Goal: Task Accomplishment & Management: Use online tool/utility

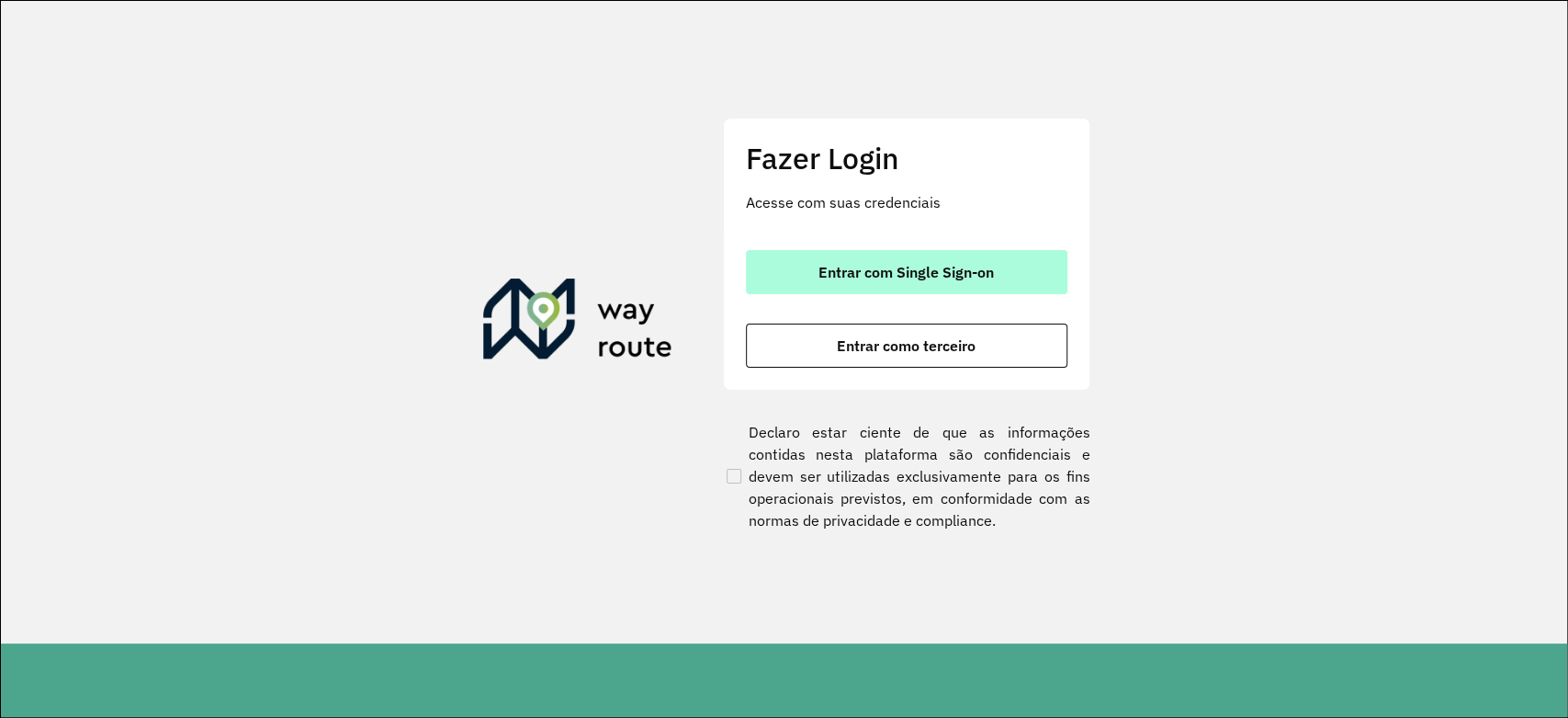
click at [905, 288] on button "Entrar com Single Sign-on" at bounding box center [907, 272] width 322 height 44
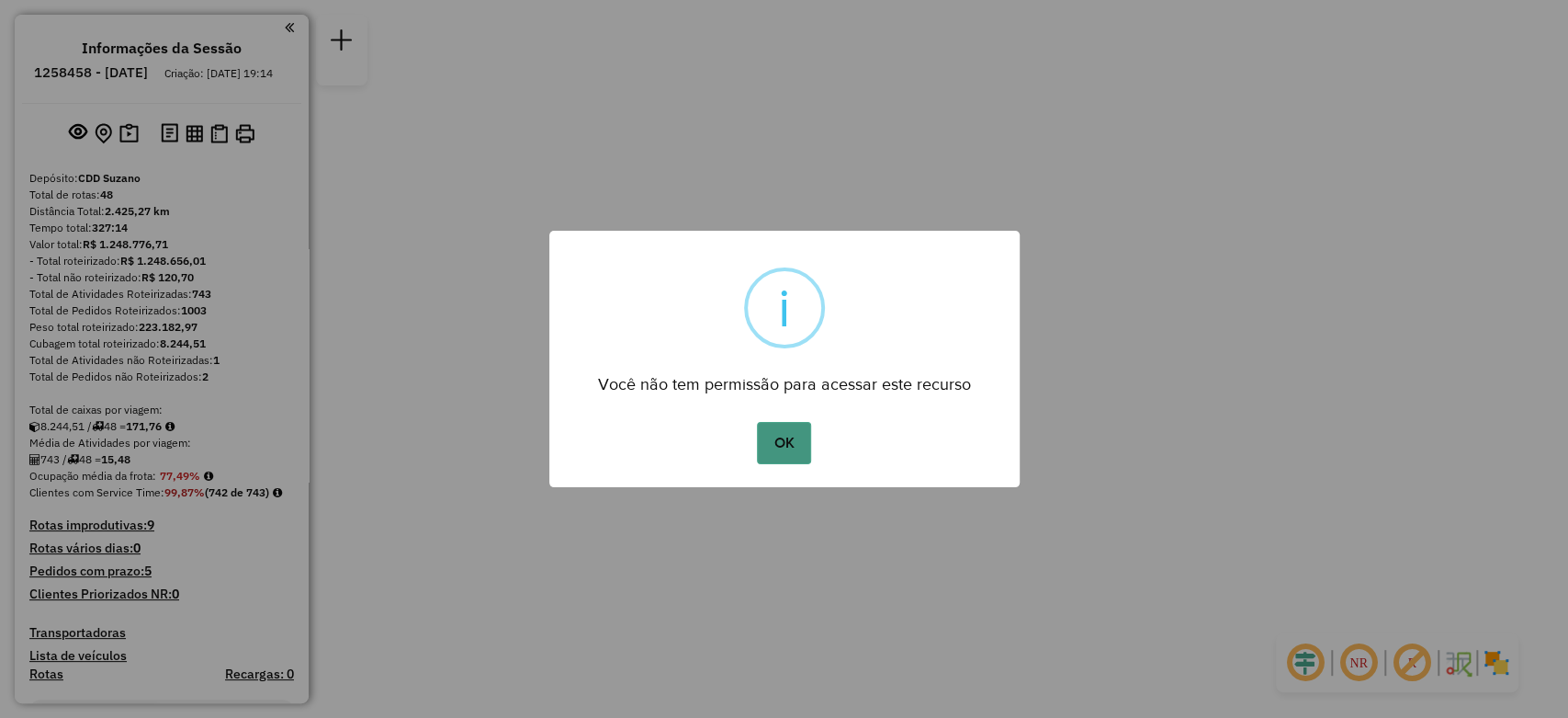
click at [778, 447] on button "OK" at bounding box center [784, 443] width 54 height 42
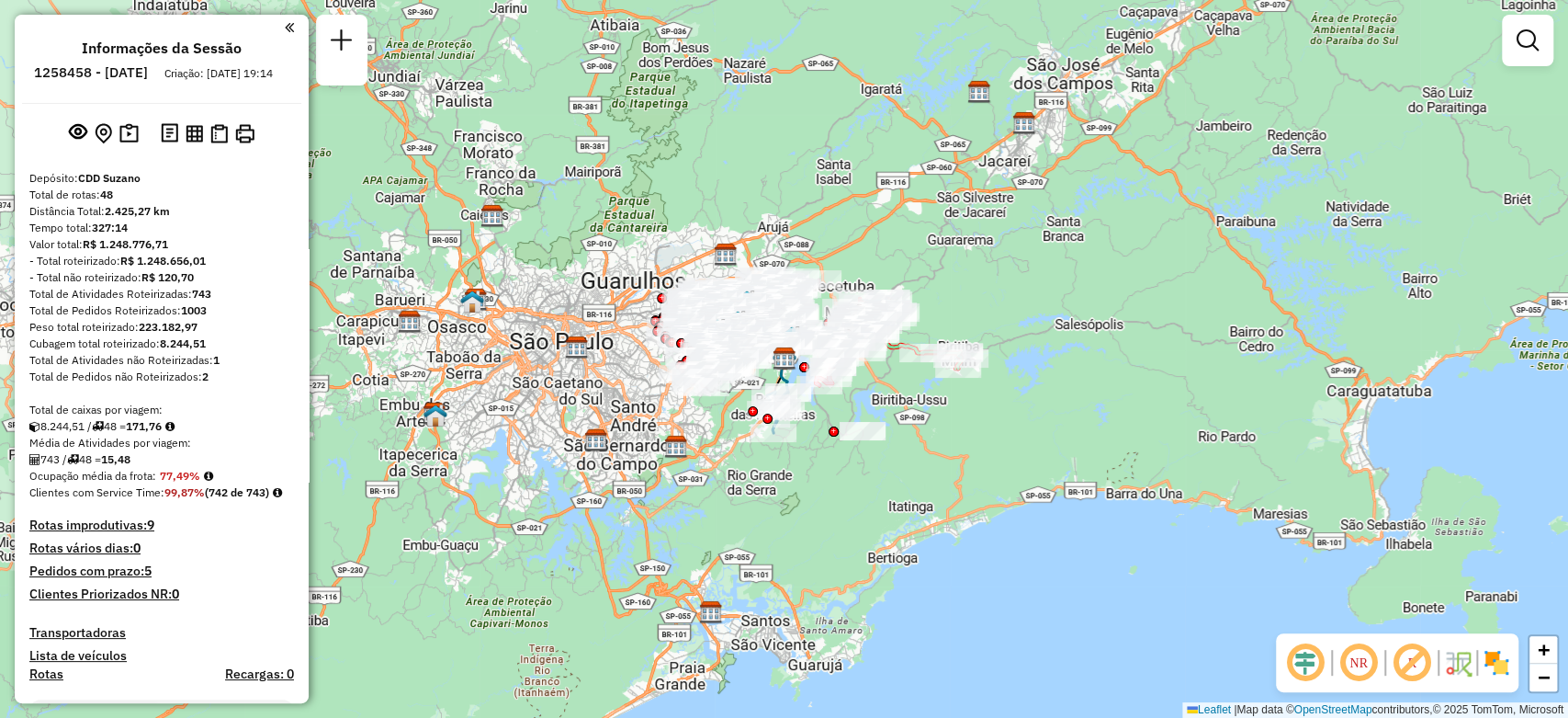
click at [290, 40] on ul "Informações da Sessão 1258458 - 03/09/2025 Criação: 02/09/2025 19:14" at bounding box center [162, 63] width 279 height 49
click at [285, 29] on em at bounding box center [290, 28] width 9 height 17
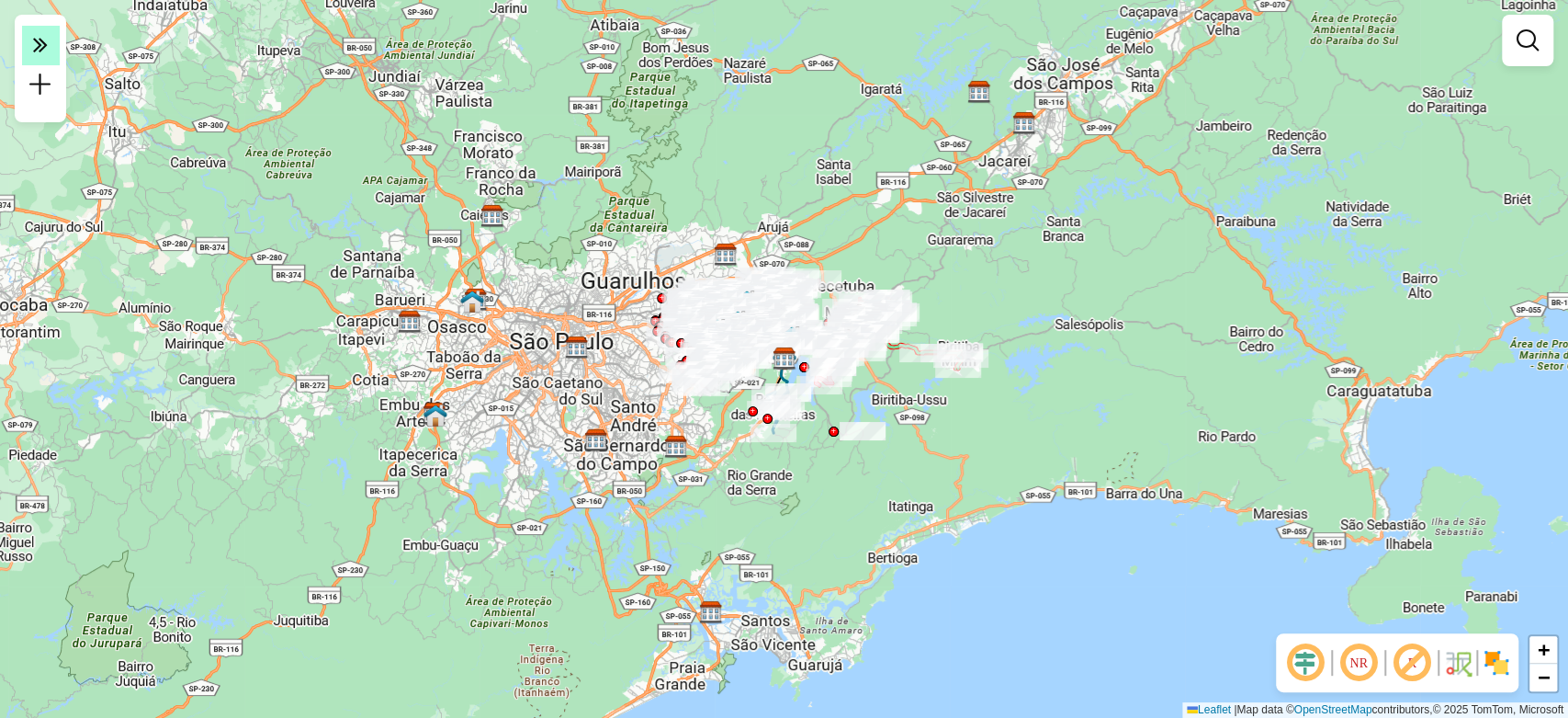
click at [44, 59] on em at bounding box center [40, 45] width 37 height 39
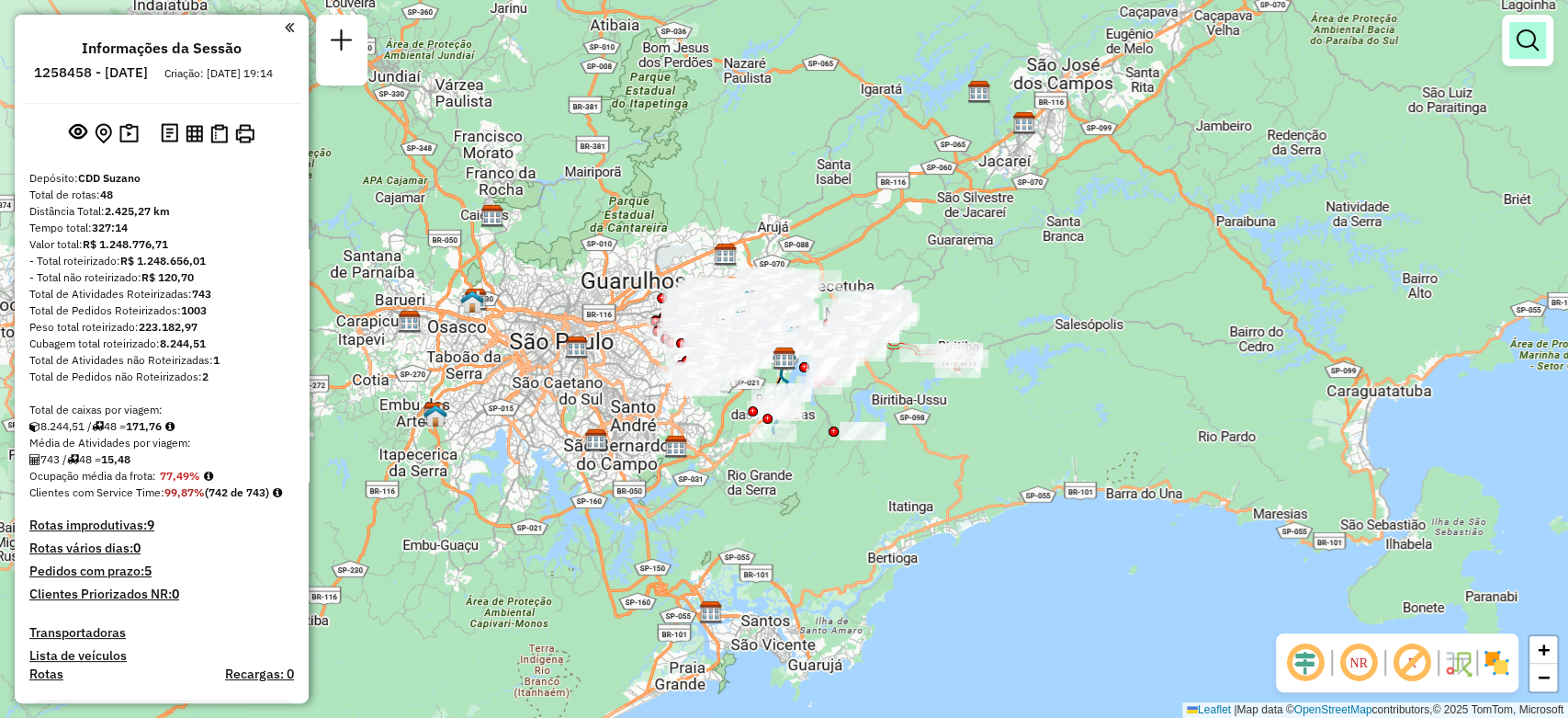
click at [1520, 41] on em at bounding box center [1528, 40] width 22 height 22
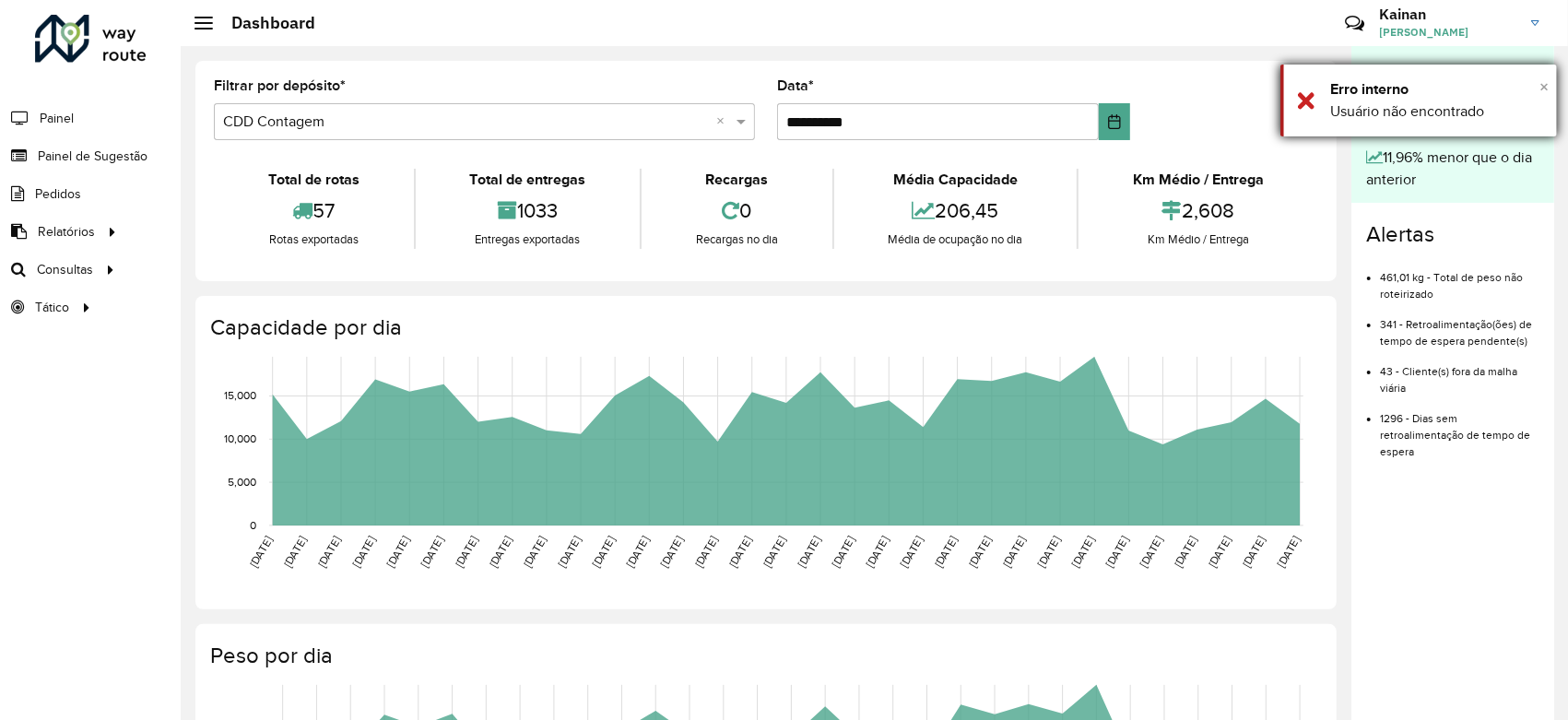
click at [1541, 87] on span "×" at bounding box center [1544, 87] width 9 height 20
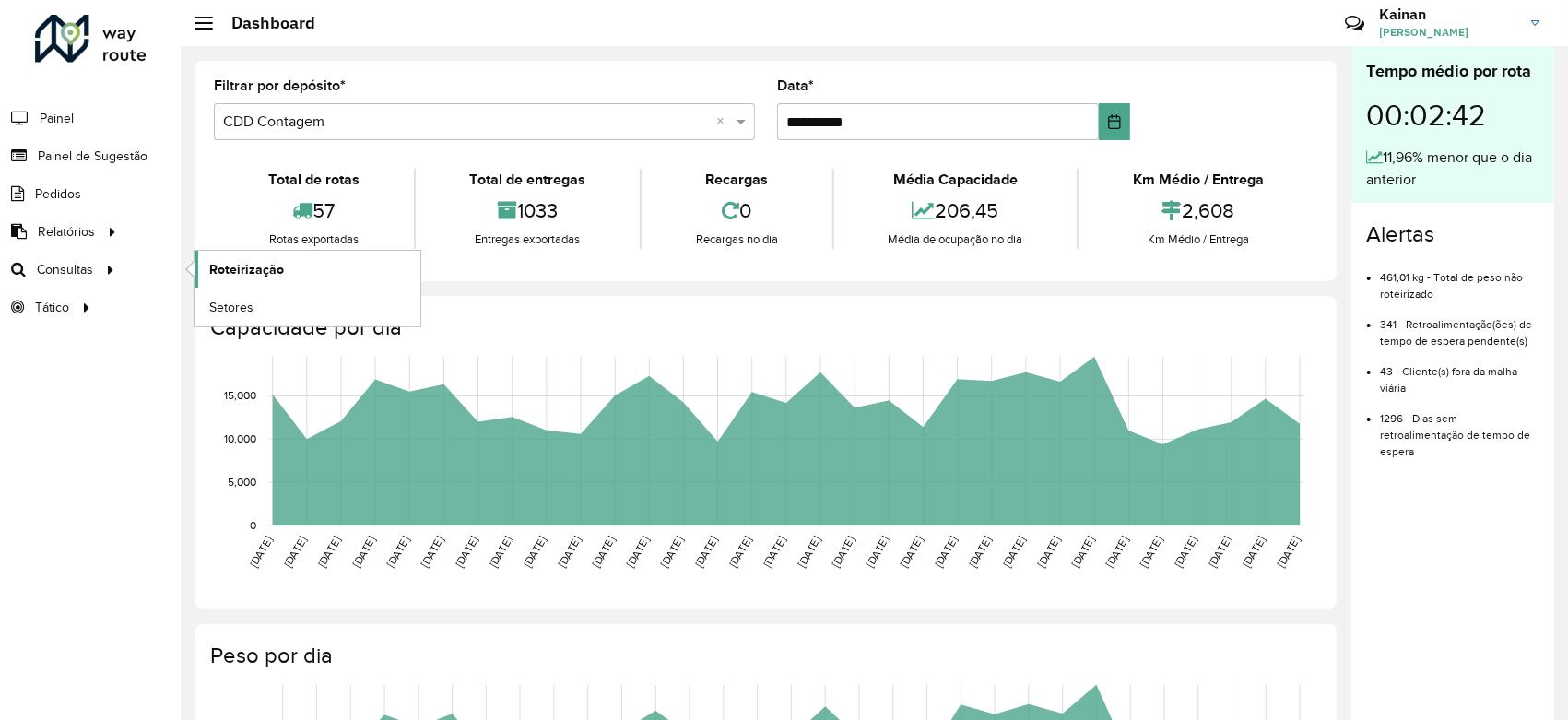
click at [221, 268] on span "Roteirização" at bounding box center [246, 269] width 75 height 19
click at [229, 298] on span "Setores" at bounding box center [232, 307] width 45 height 19
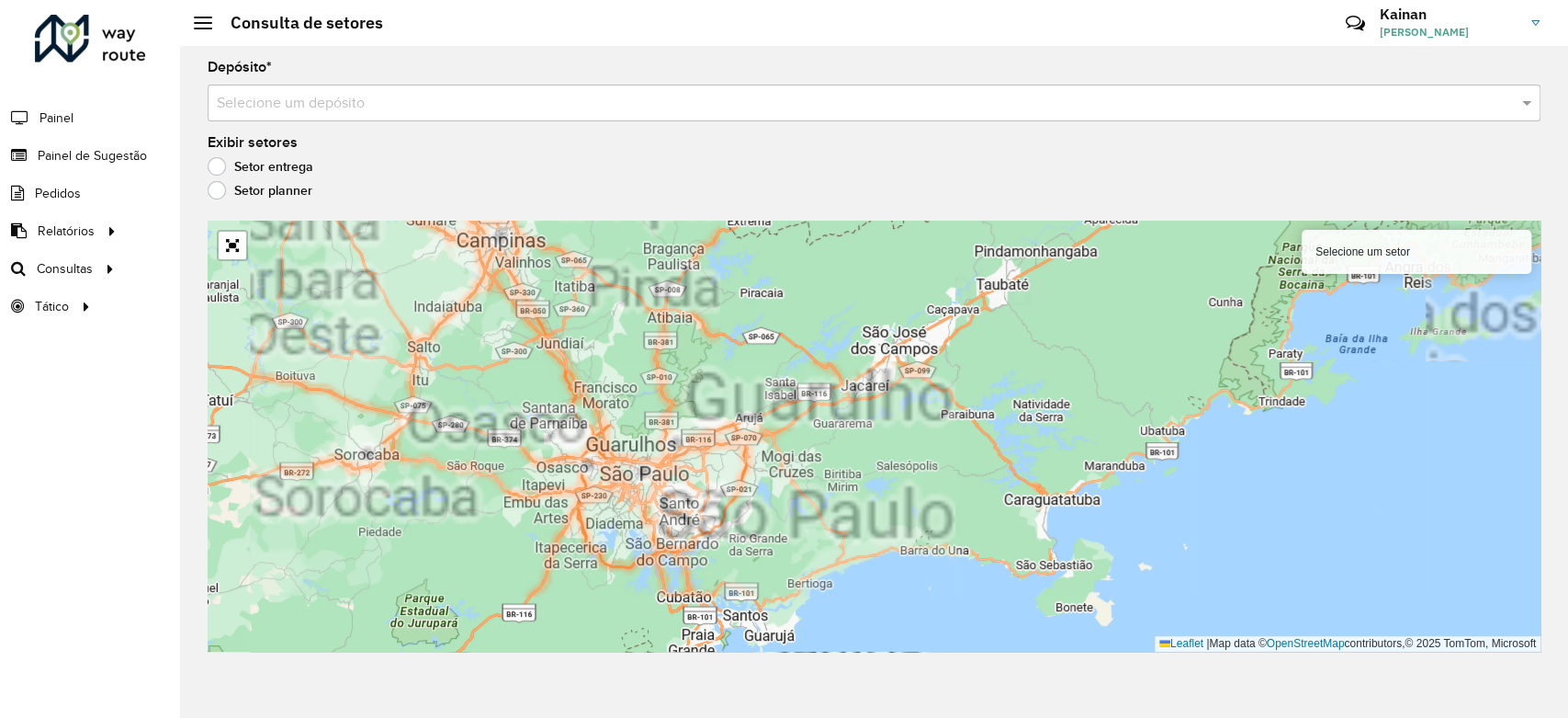
click at [353, 111] on input "text" at bounding box center [856, 104] width 1278 height 22
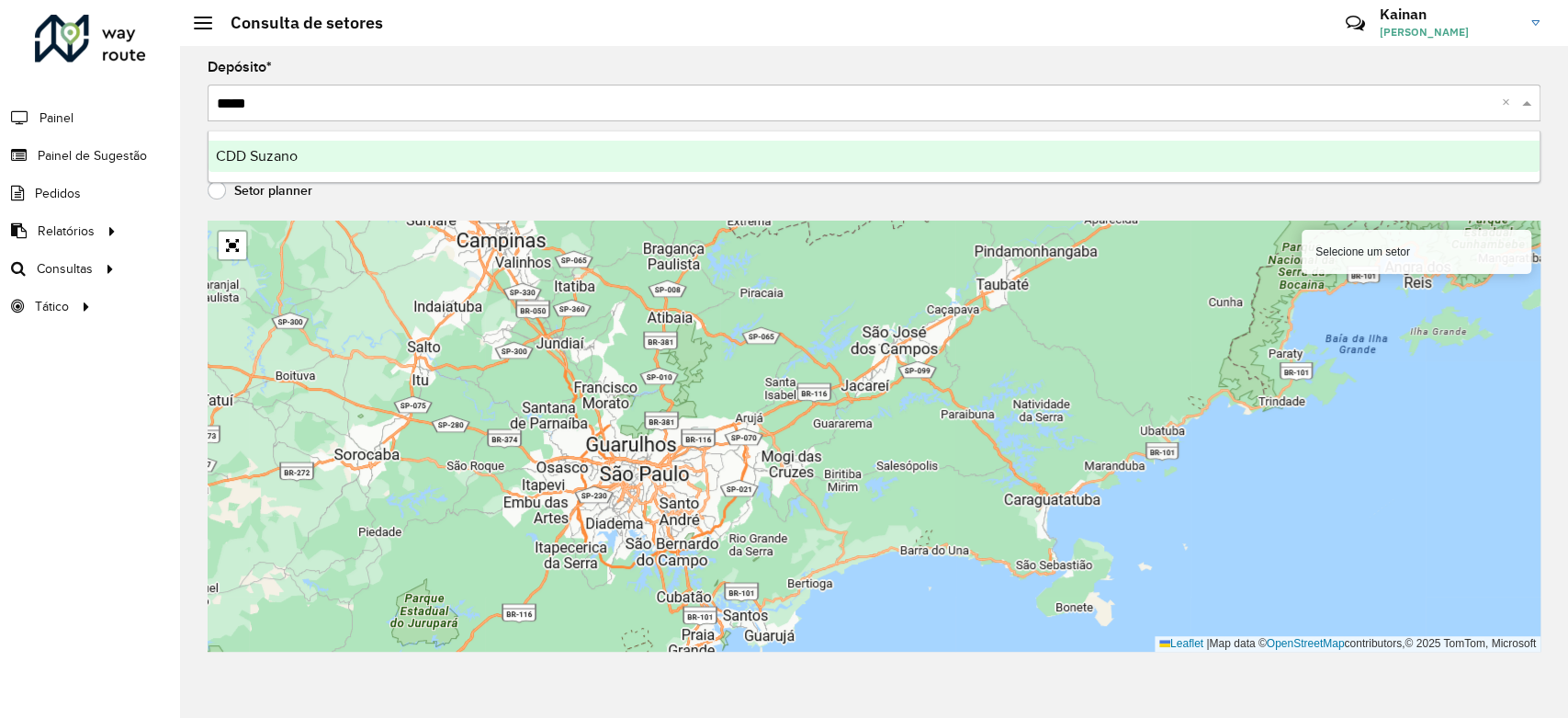
type input "******"
click at [291, 171] on div "CDD Suzano" at bounding box center [874, 156] width 1331 height 31
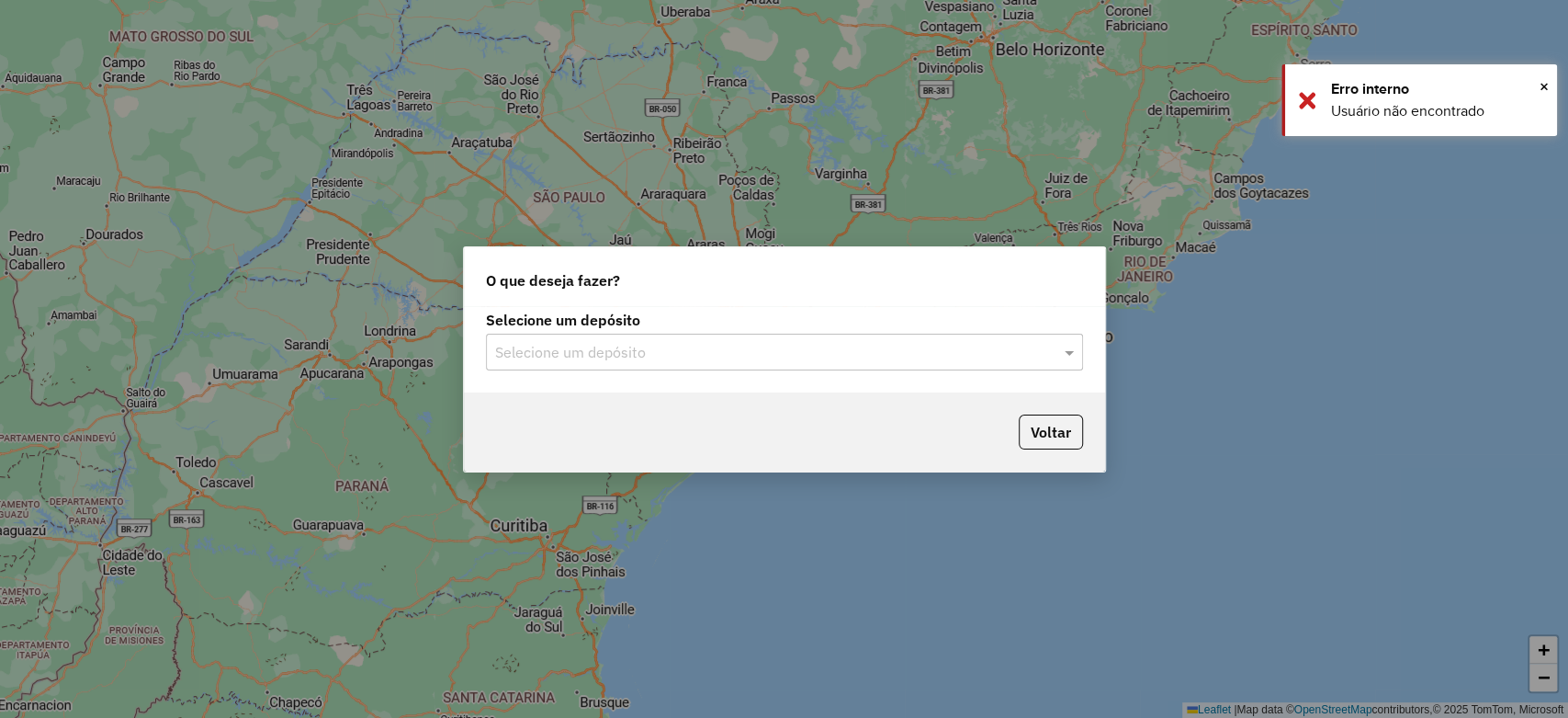
click at [682, 364] on div "Selecione um depósito" at bounding box center [785, 352] width 597 height 37
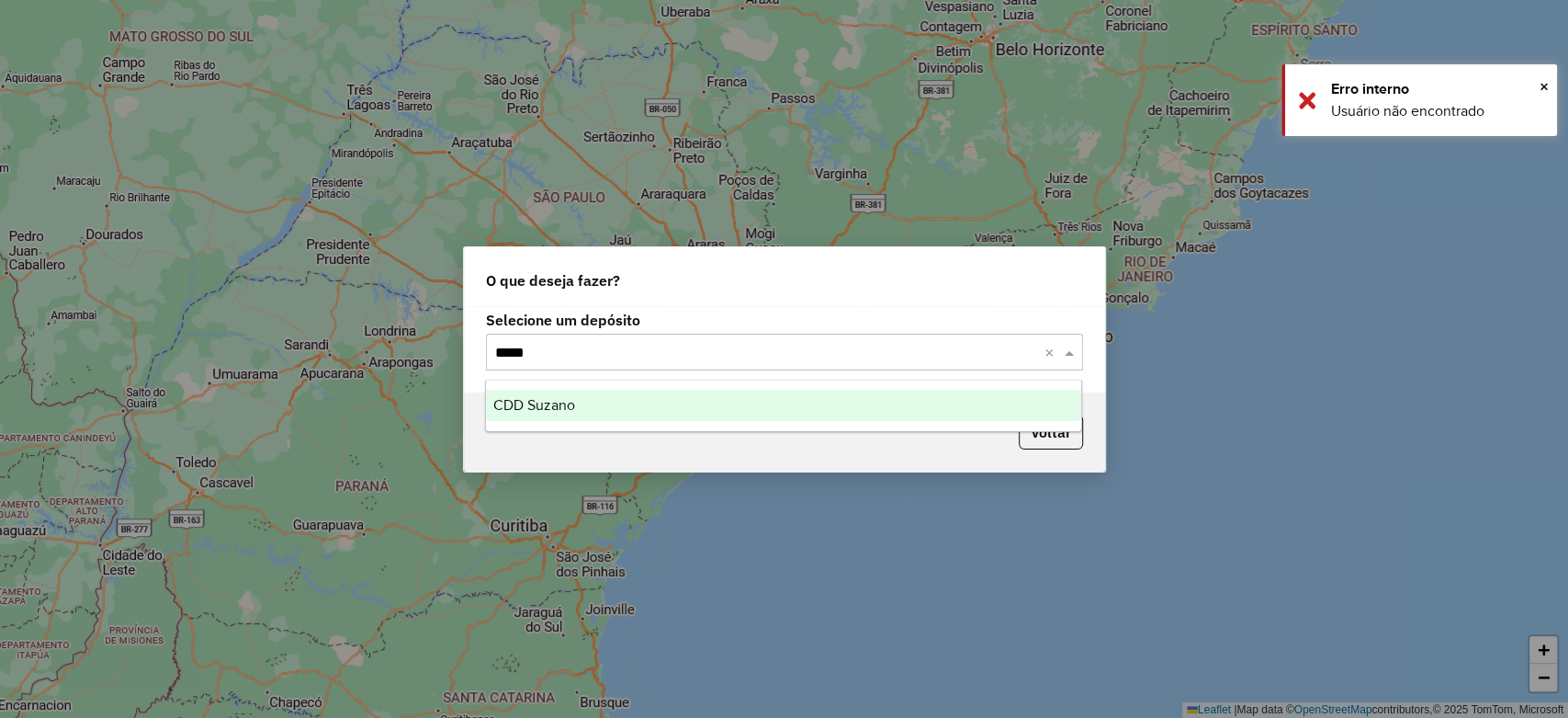
type input "******"
click at [611, 405] on div "CDD Suzano" at bounding box center [784, 405] width 596 height 31
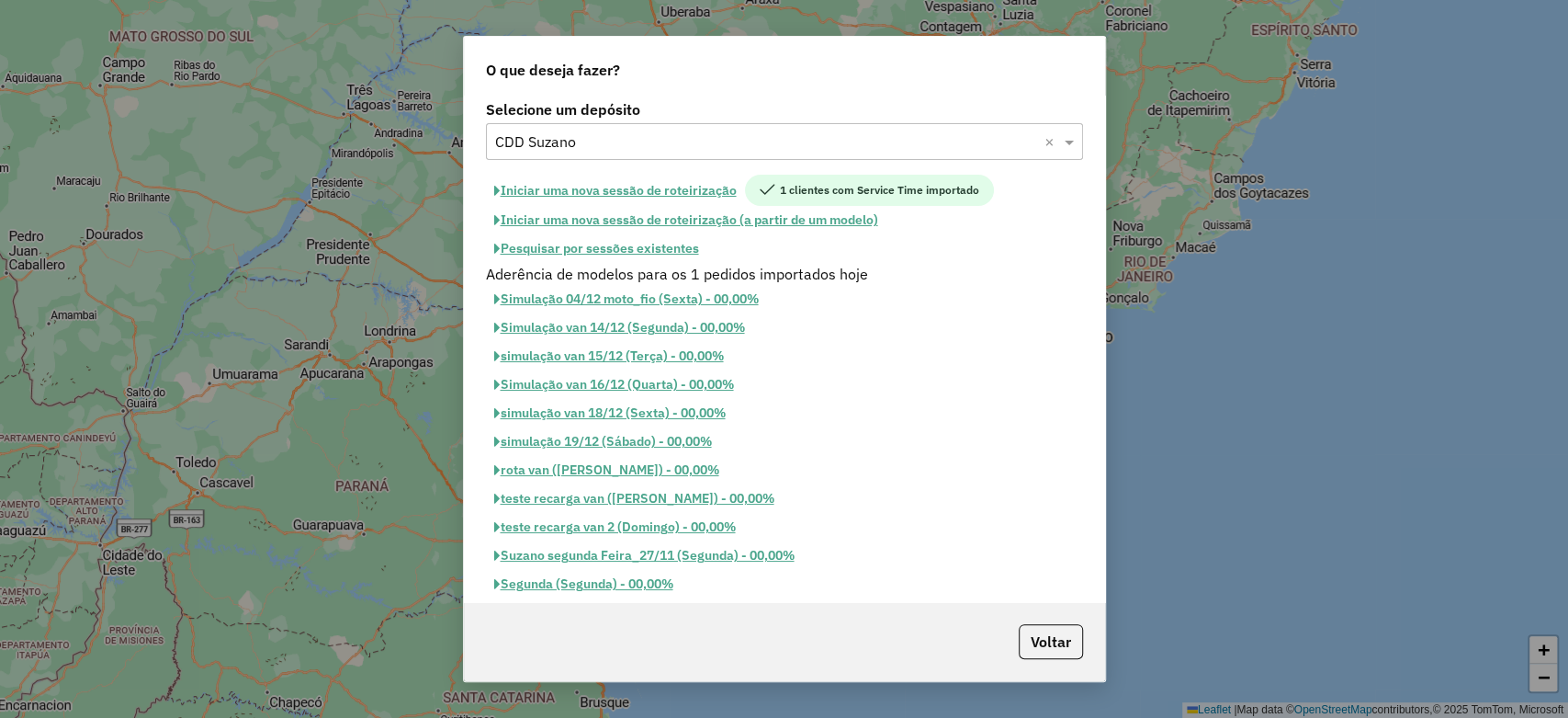
click at [579, 249] on button "Pesquisar por sessões existentes" at bounding box center [597, 248] width 222 height 28
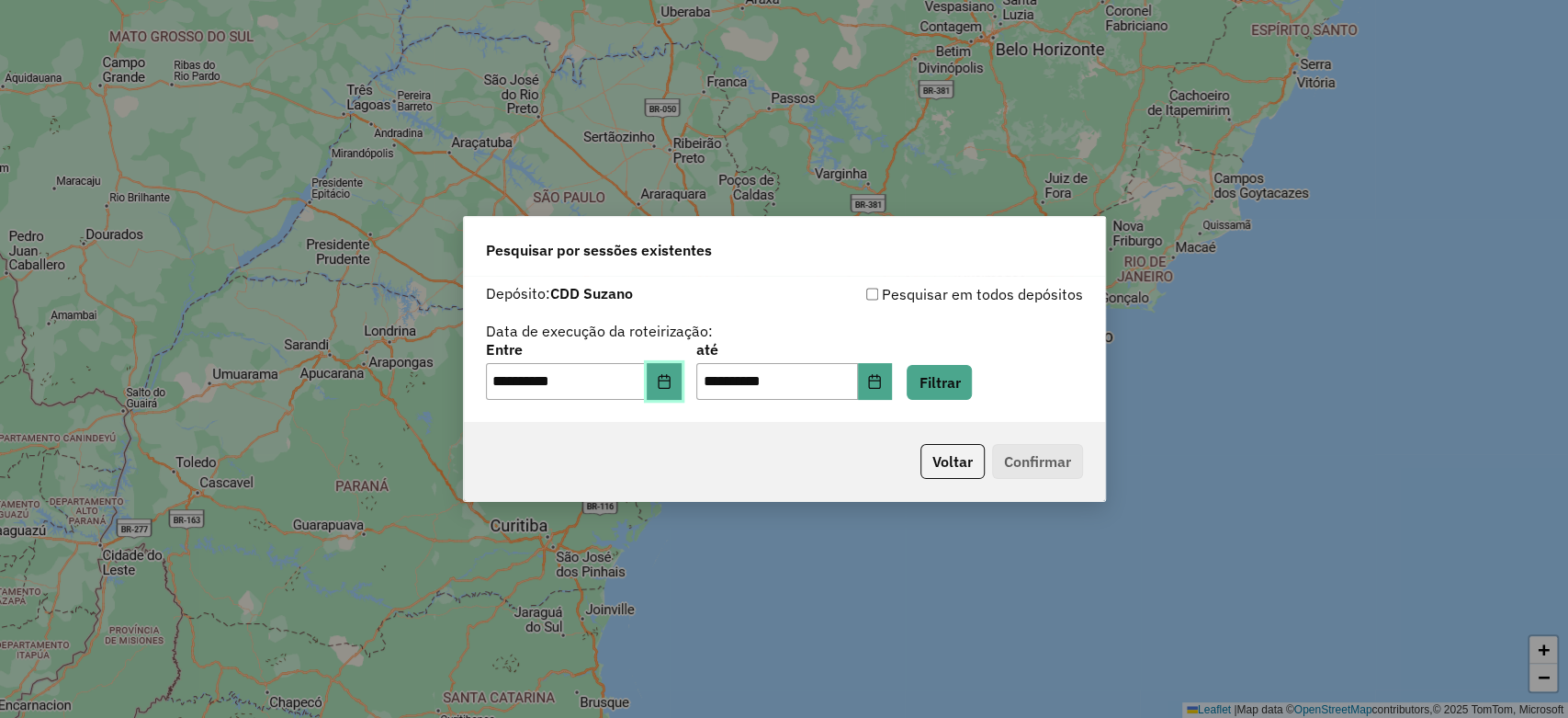
click at [669, 380] on icon "Choose Date" at bounding box center [665, 382] width 15 height 15
click at [921, 303] on div "Pesquisar em todos depósitos" at bounding box center [933, 294] width 299 height 22
click at [950, 370] on button "Filtrar" at bounding box center [938, 382] width 65 height 35
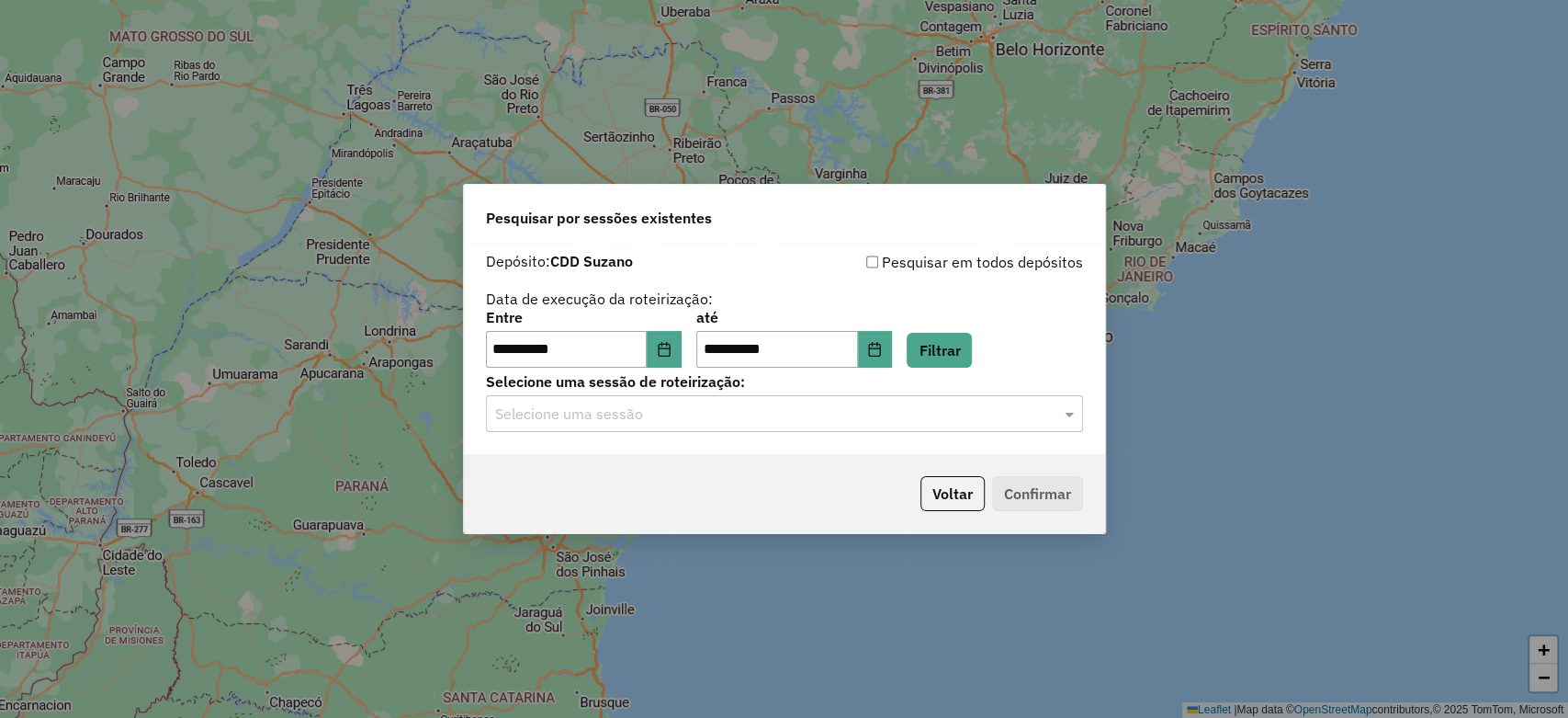
click at [743, 414] on input "text" at bounding box center [767, 415] width 542 height 22
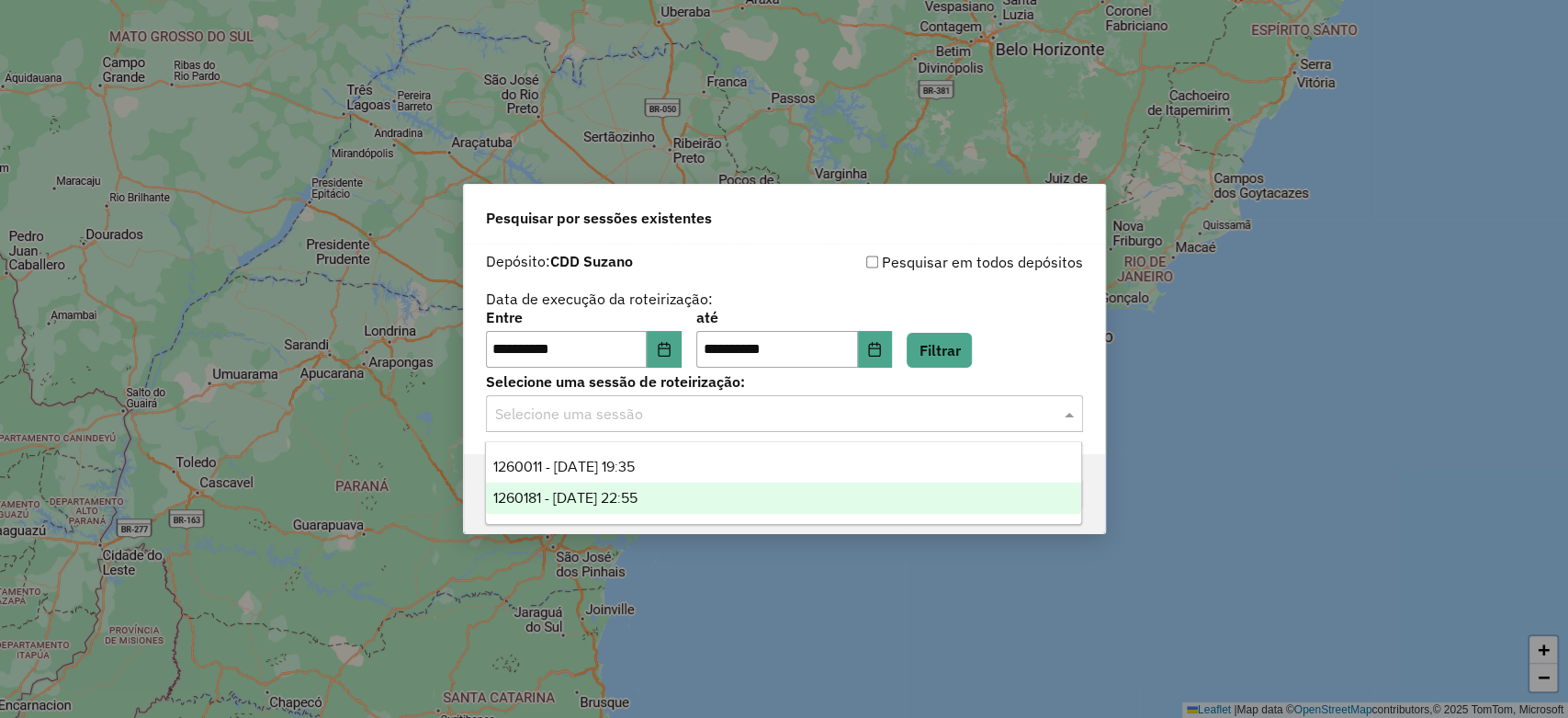
click at [676, 486] on div "1260181 - 05/09/2025 22:55" at bounding box center [784, 498] width 596 height 31
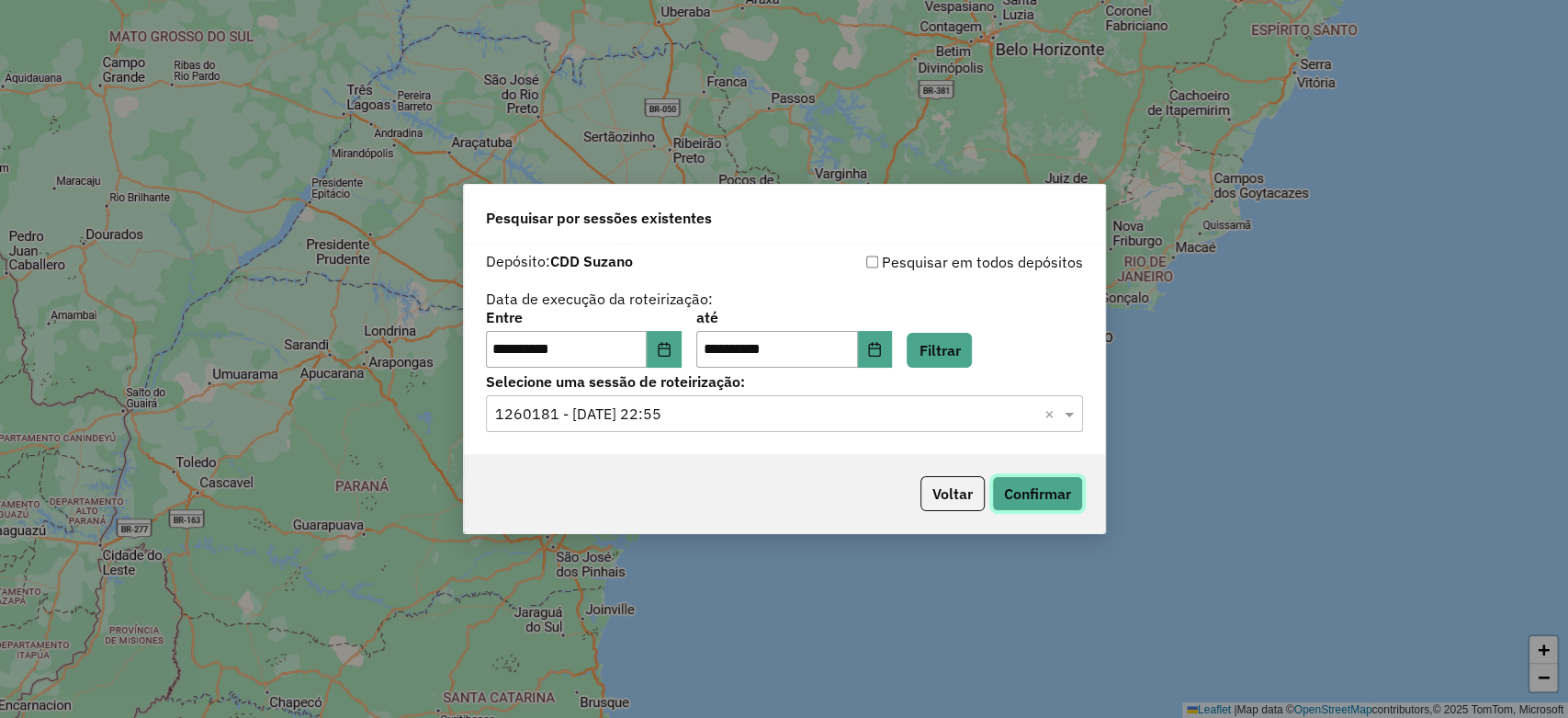
click at [997, 498] on button "Confirmar" at bounding box center [1037, 494] width 91 height 35
click at [648, 351] on input "**********" at bounding box center [567, 349] width 162 height 37
click at [661, 351] on button "Choose Date" at bounding box center [665, 349] width 35 height 37
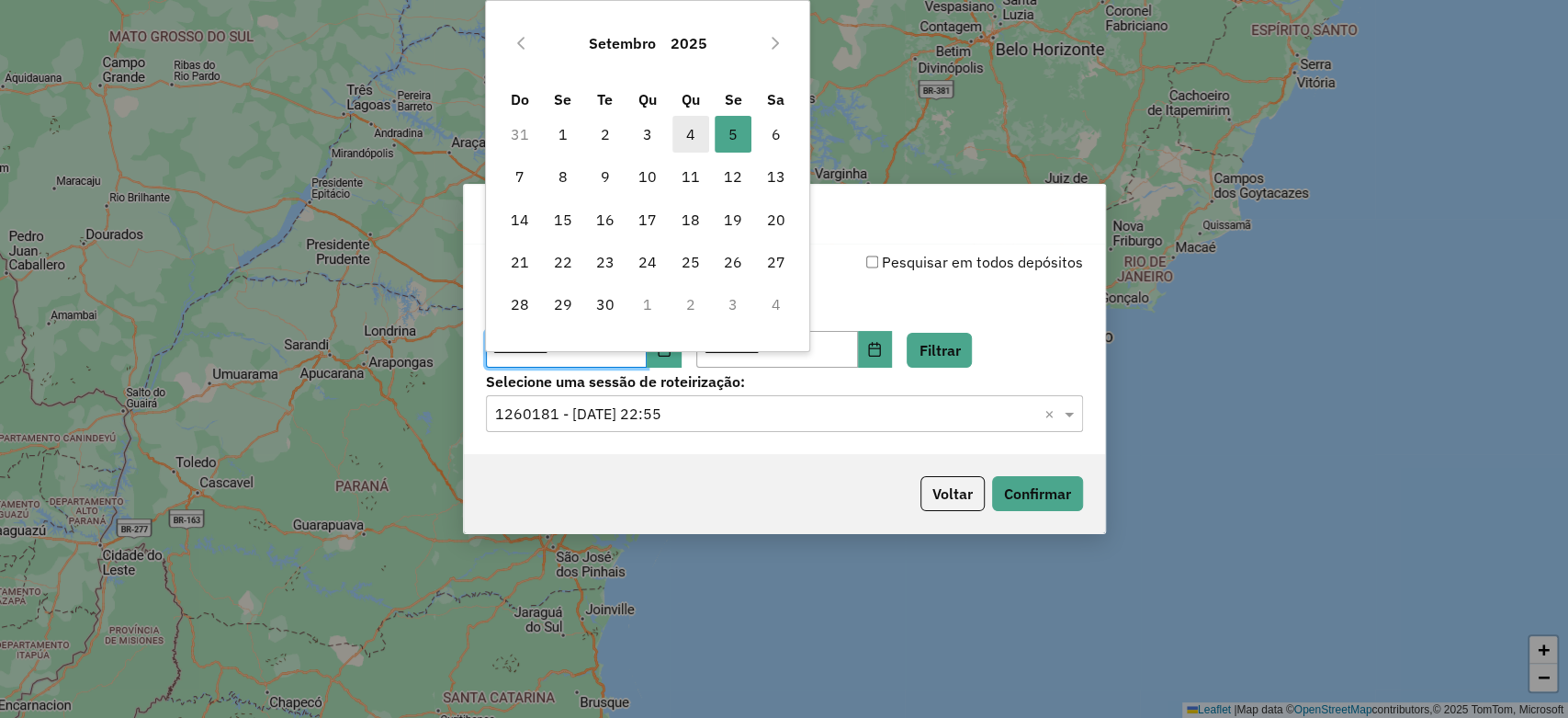
click at [694, 145] on span "4" at bounding box center [691, 134] width 37 height 37
type input "**********"
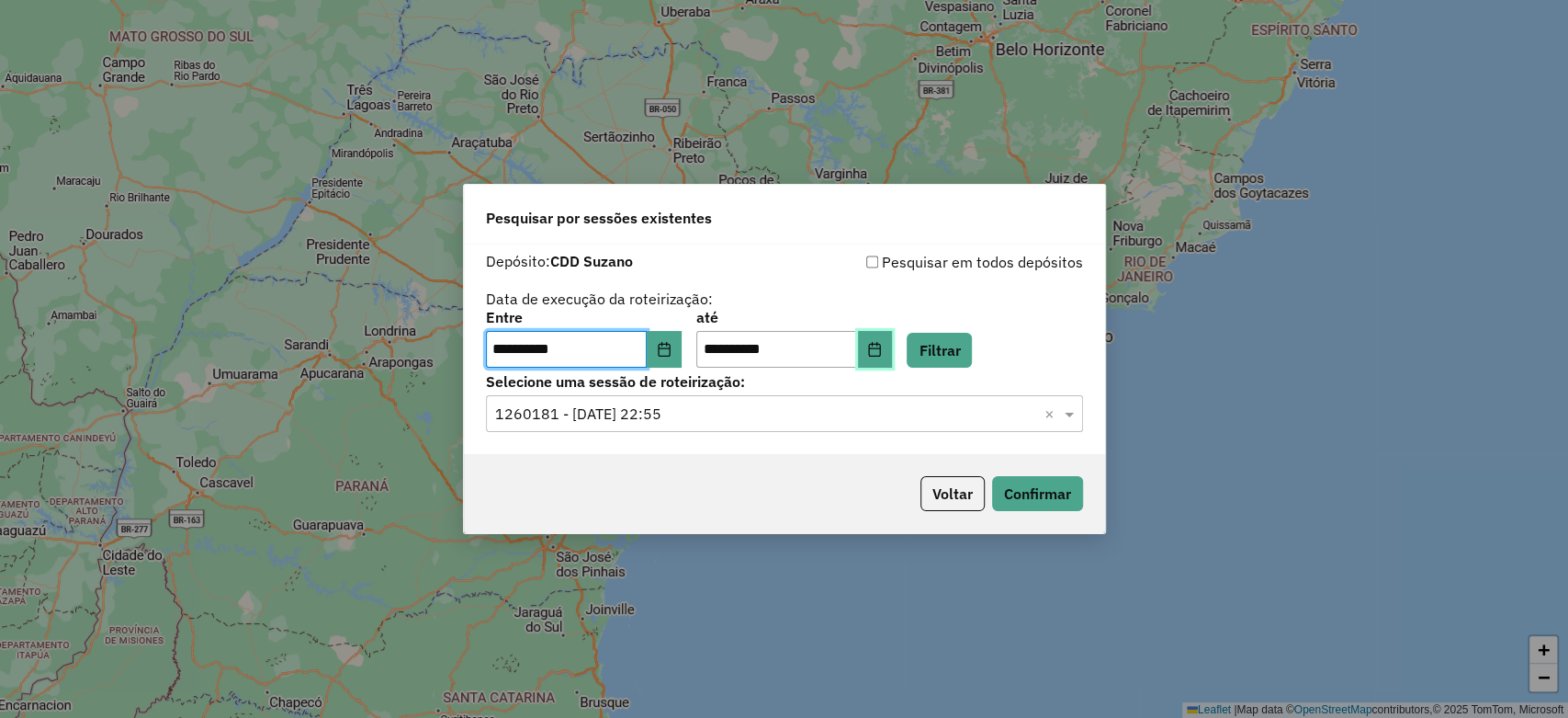
click at [881, 348] on icon "Choose Date" at bounding box center [874, 349] width 15 height 15
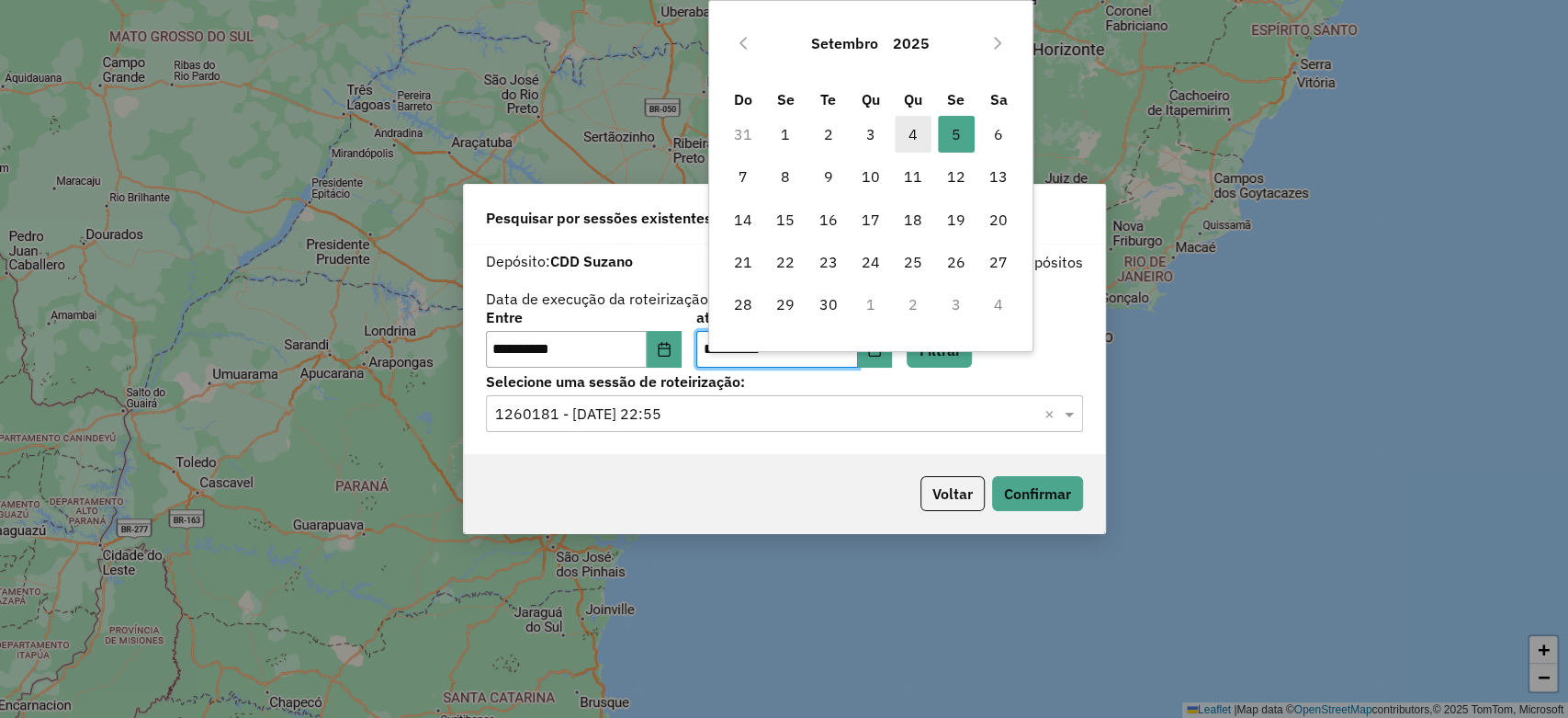
click at [904, 143] on span "4" at bounding box center [913, 134] width 37 height 37
type input "**********"
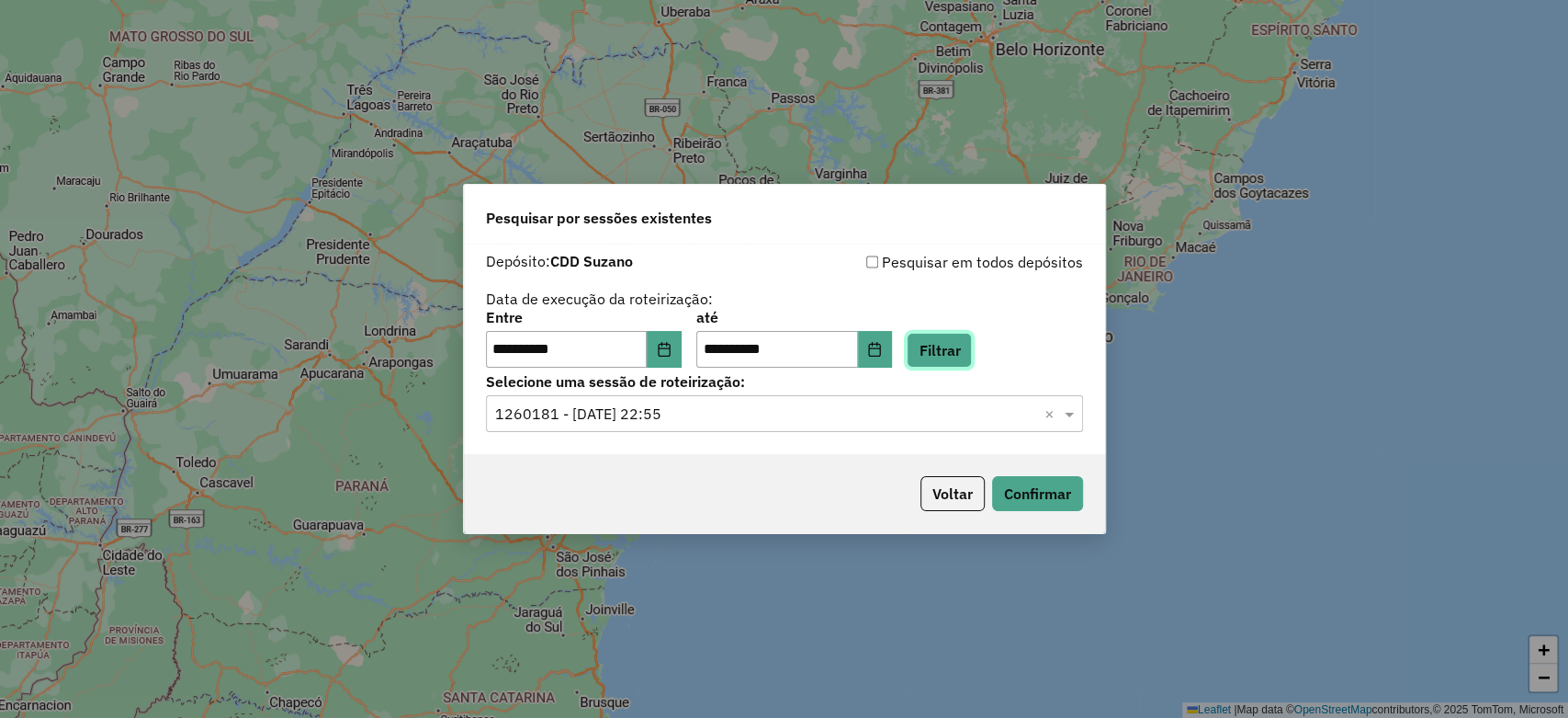
click at [961, 361] on button "Filtrar" at bounding box center [938, 350] width 65 height 35
click at [767, 407] on input "text" at bounding box center [767, 415] width 542 height 22
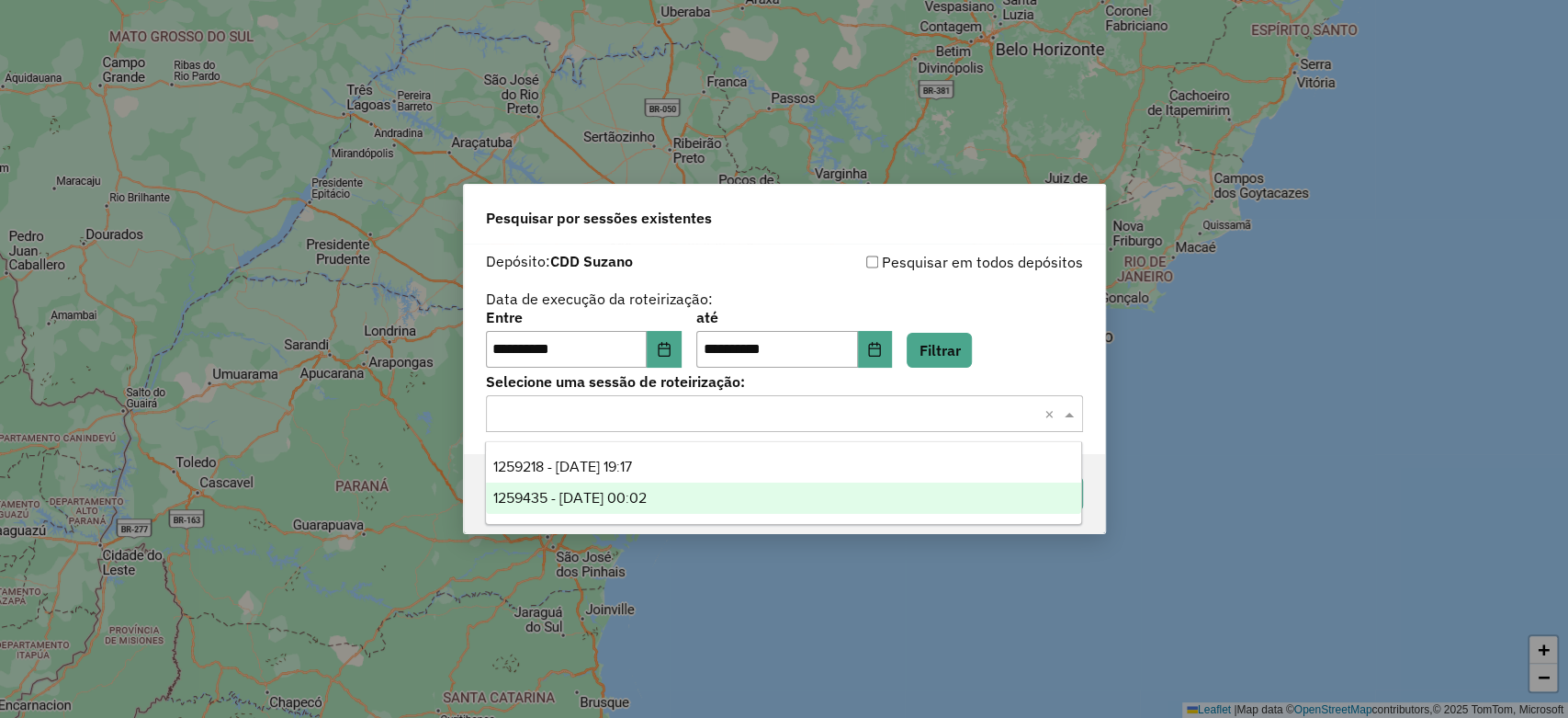
click at [693, 491] on div "1259435 - 04/09/2025 00:02" at bounding box center [784, 498] width 596 height 31
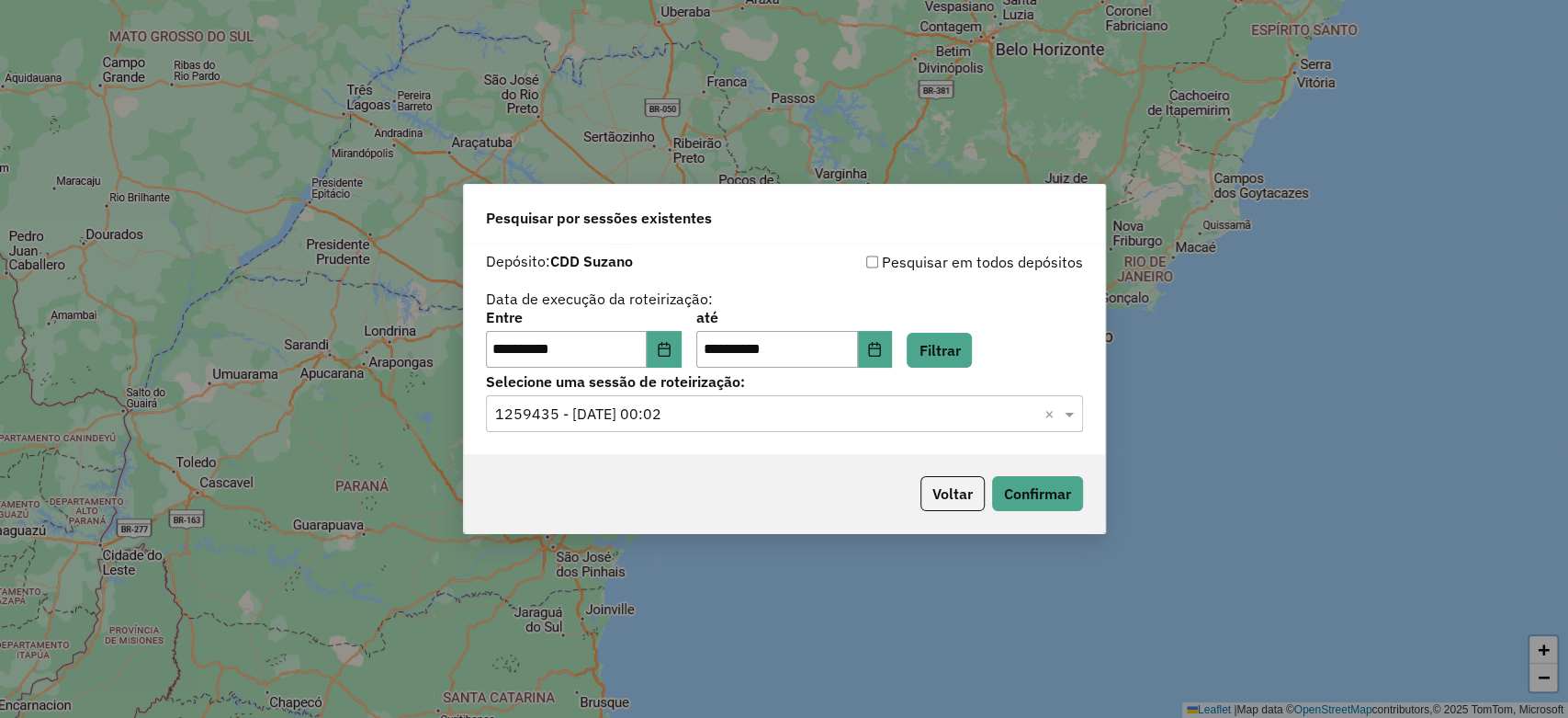
click at [710, 417] on input "text" at bounding box center [767, 415] width 542 height 22
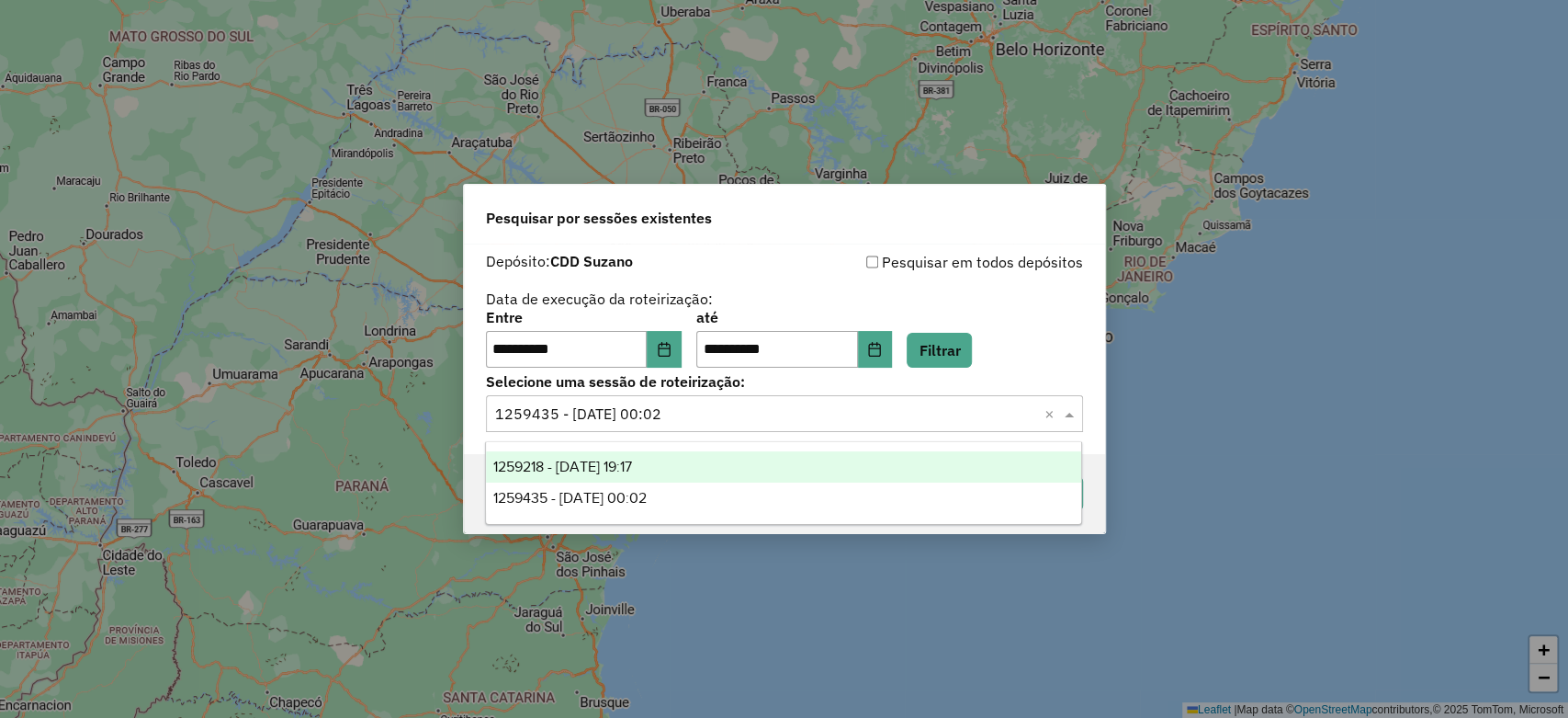
click at [674, 458] on div "1259218 - 04/09/2025 19:17" at bounding box center [784, 467] width 596 height 31
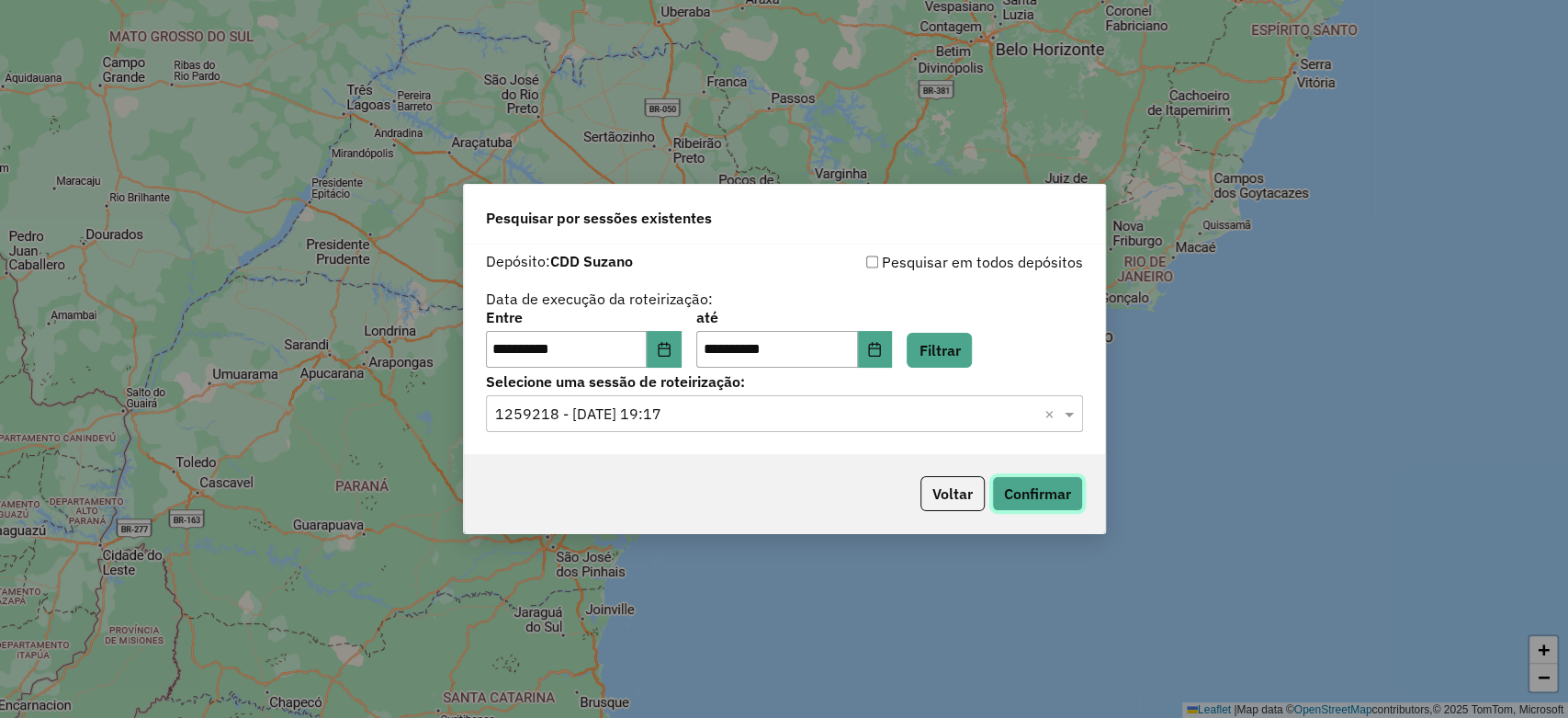
click at [1032, 501] on button "Confirmar" at bounding box center [1037, 494] width 91 height 35
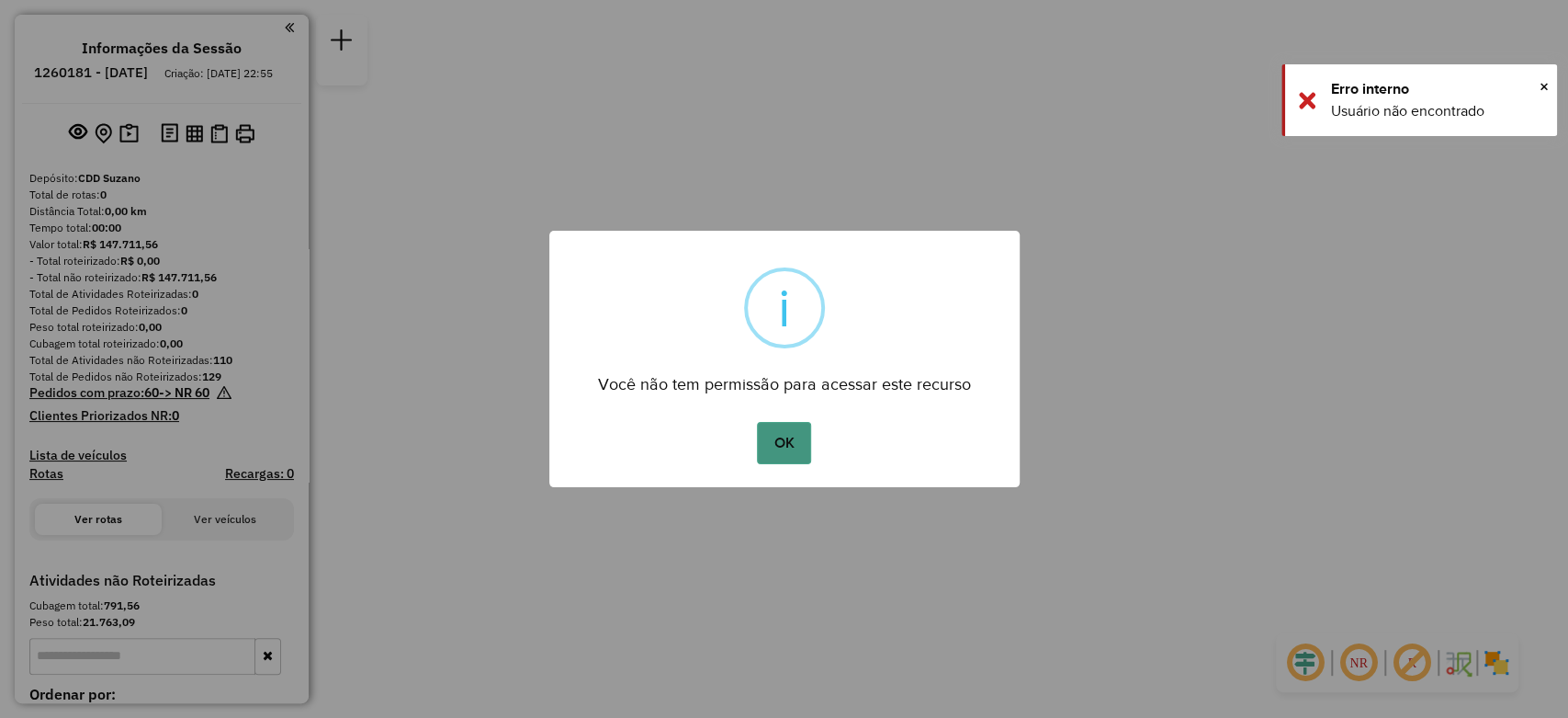
click at [781, 432] on button "OK" at bounding box center [784, 443] width 54 height 42
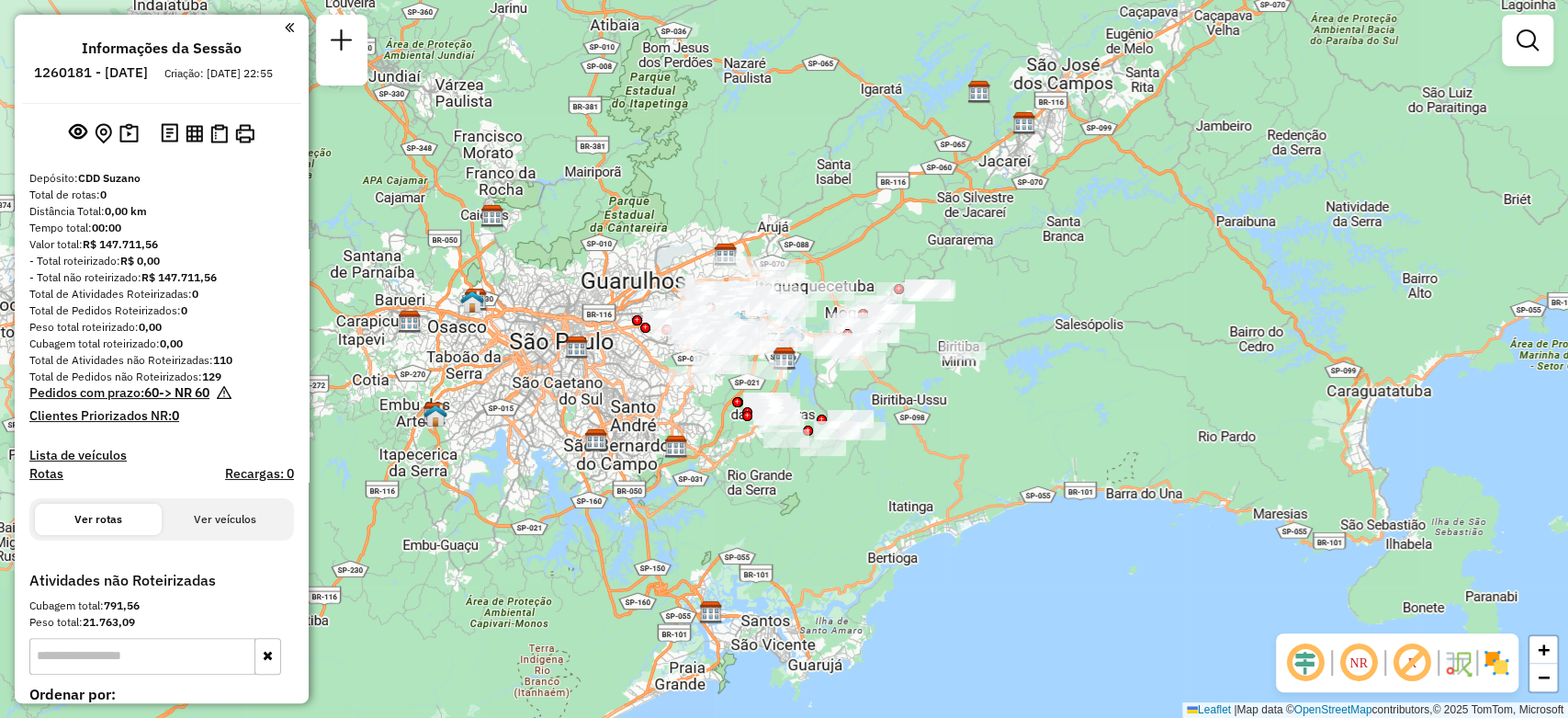
click at [1119, 274] on div "Janela de atendimento Grade de atendimento Capacidade Transportadoras Veículos …" at bounding box center [784, 359] width 1568 height 718
click at [1101, 292] on div "Janela de atendimento Grade de atendimento Capacidade Transportadoras Veículos …" at bounding box center [784, 359] width 1568 height 718
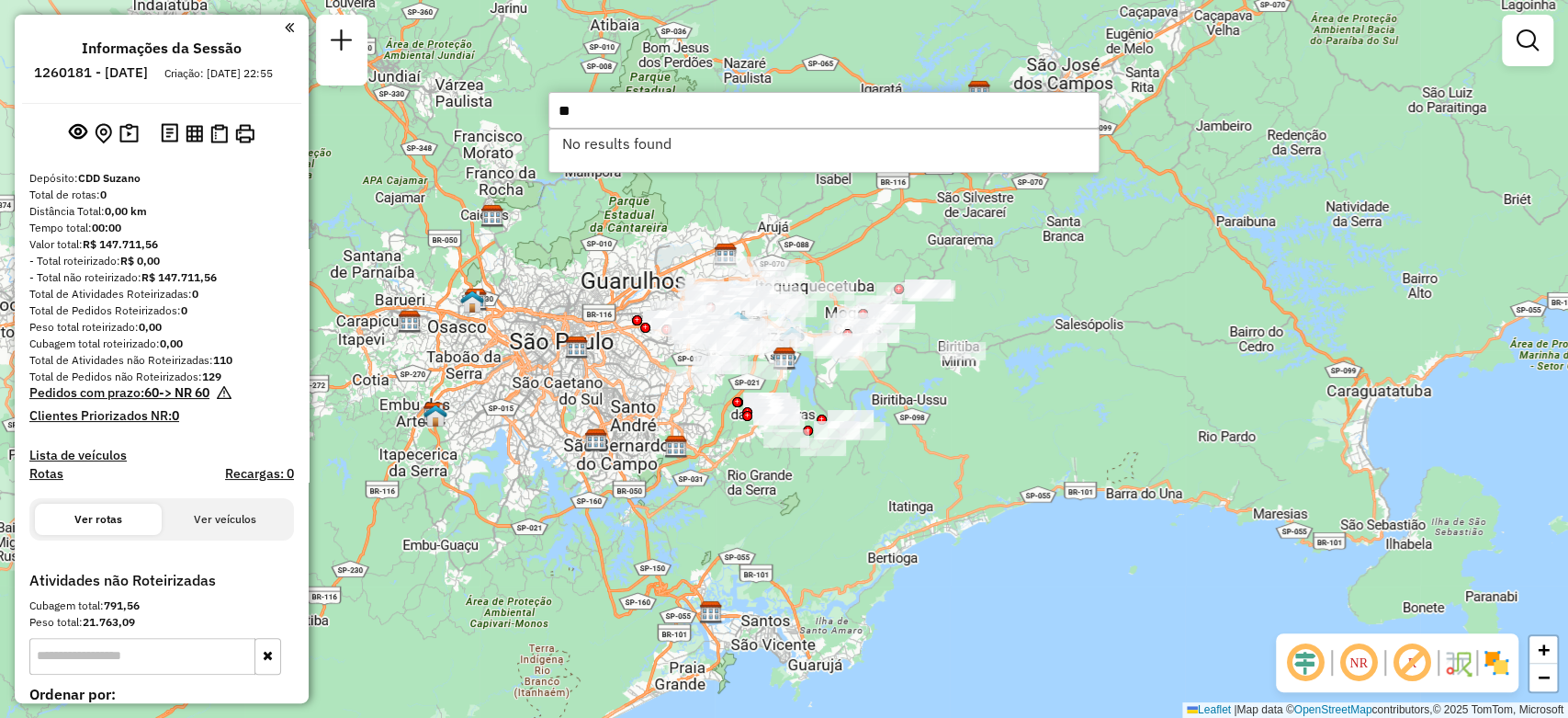
type input "*"
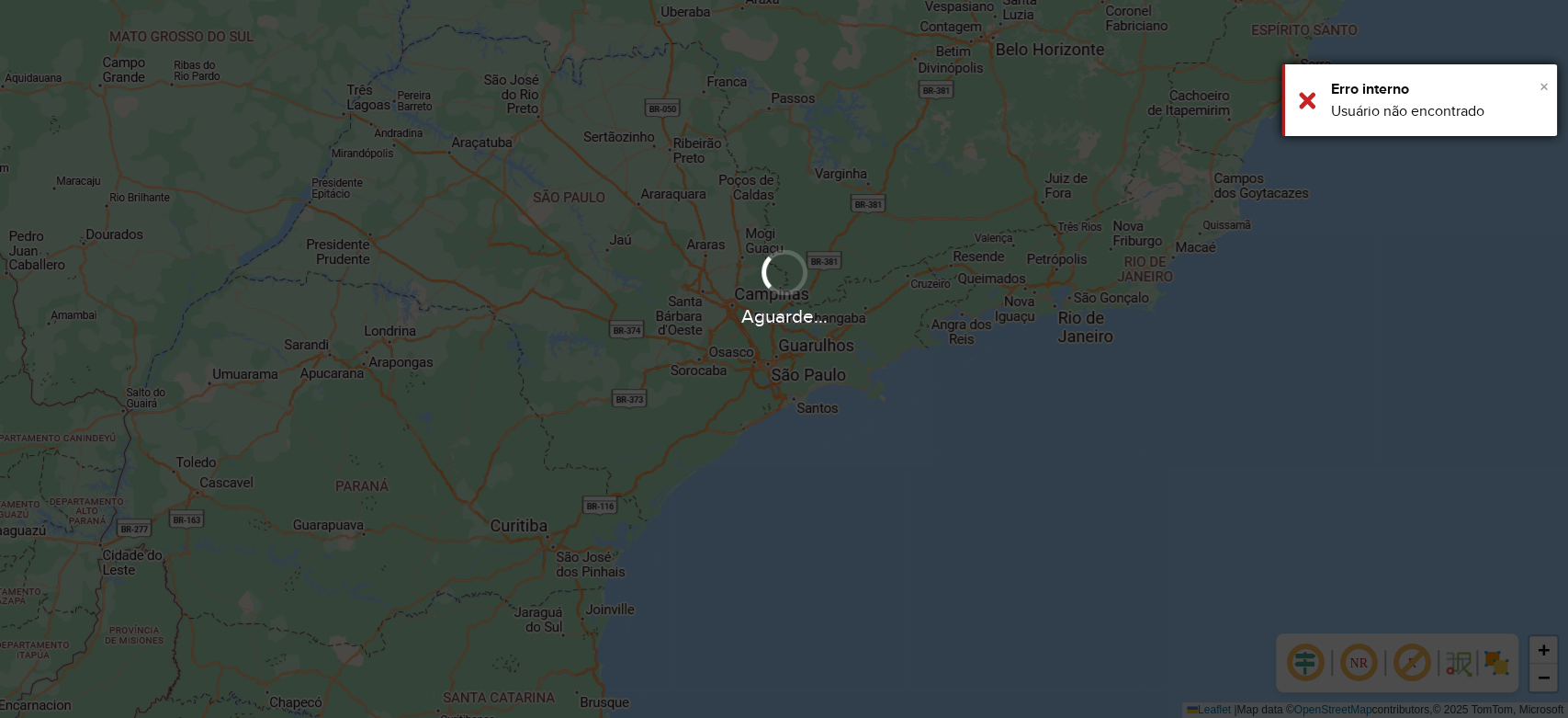
click at [1540, 85] on span "×" at bounding box center [1544, 86] width 9 height 20
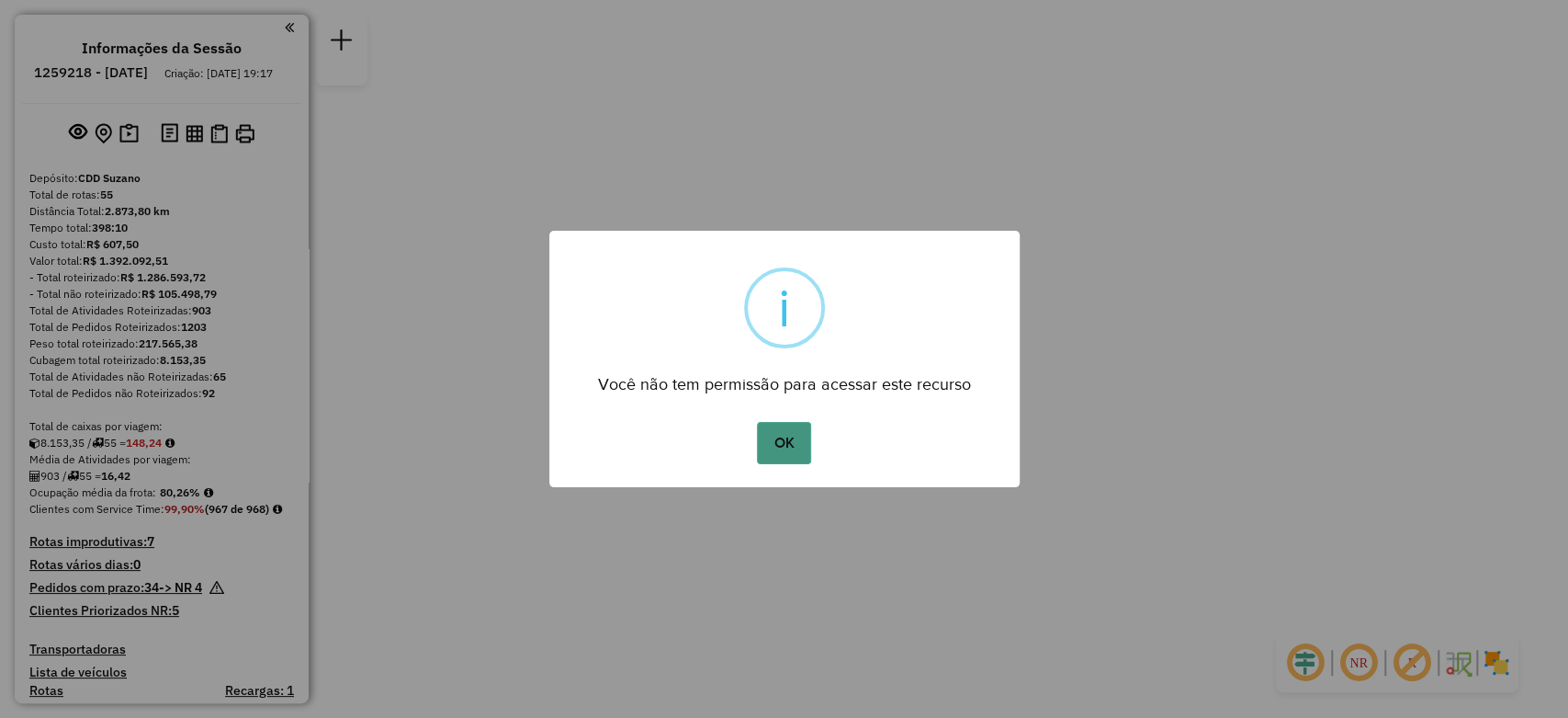
click at [797, 432] on button "OK" at bounding box center [784, 443] width 54 height 42
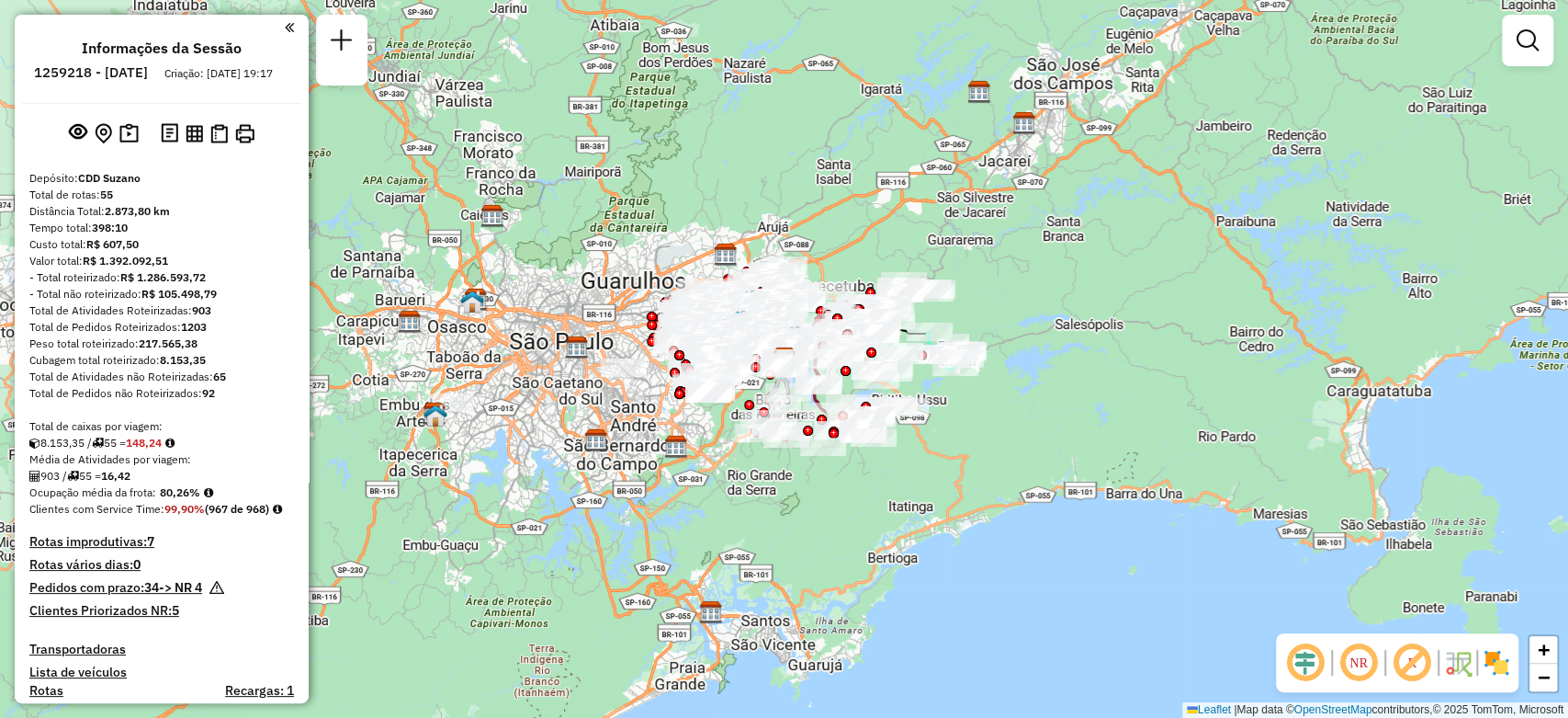
click at [1045, 353] on div "Janela de atendimento Grade de atendimento Capacidade Transportadoras Veículos …" at bounding box center [784, 359] width 1568 height 718
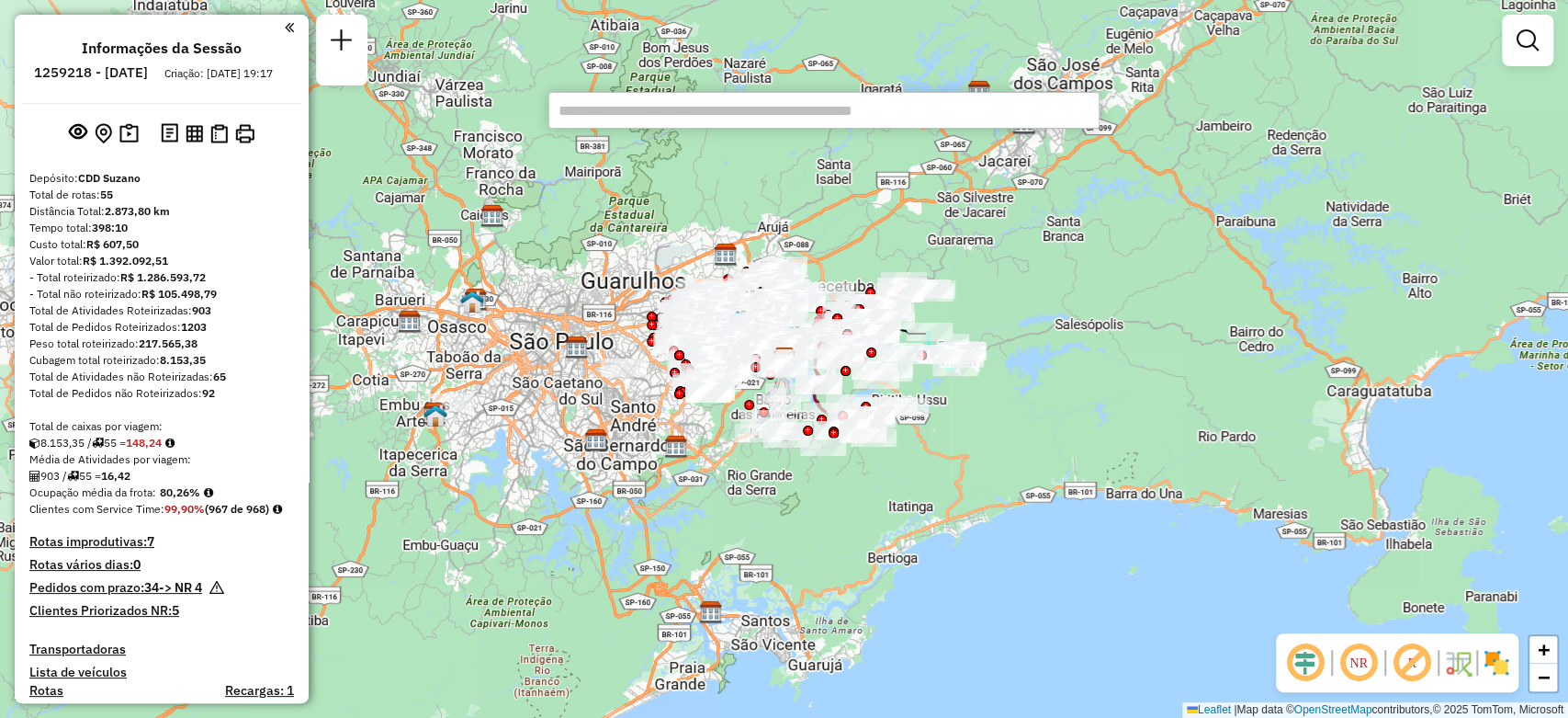
paste input "*****"
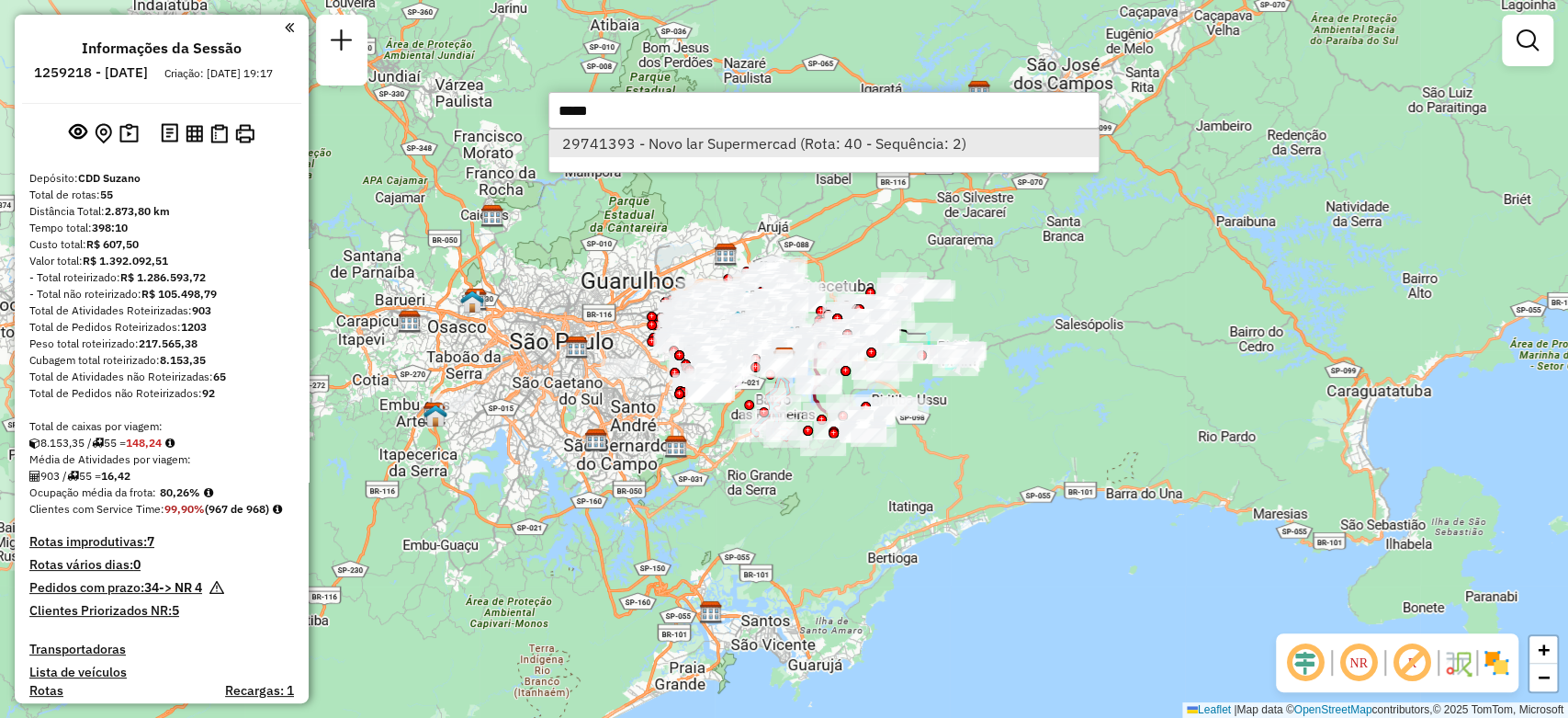
type input "*****"
click at [749, 153] on li "29741393 - Novo lar Supermercad (Rota: 40 - Sequência: 2)" at bounding box center [824, 143] width 550 height 28
select select "**********"
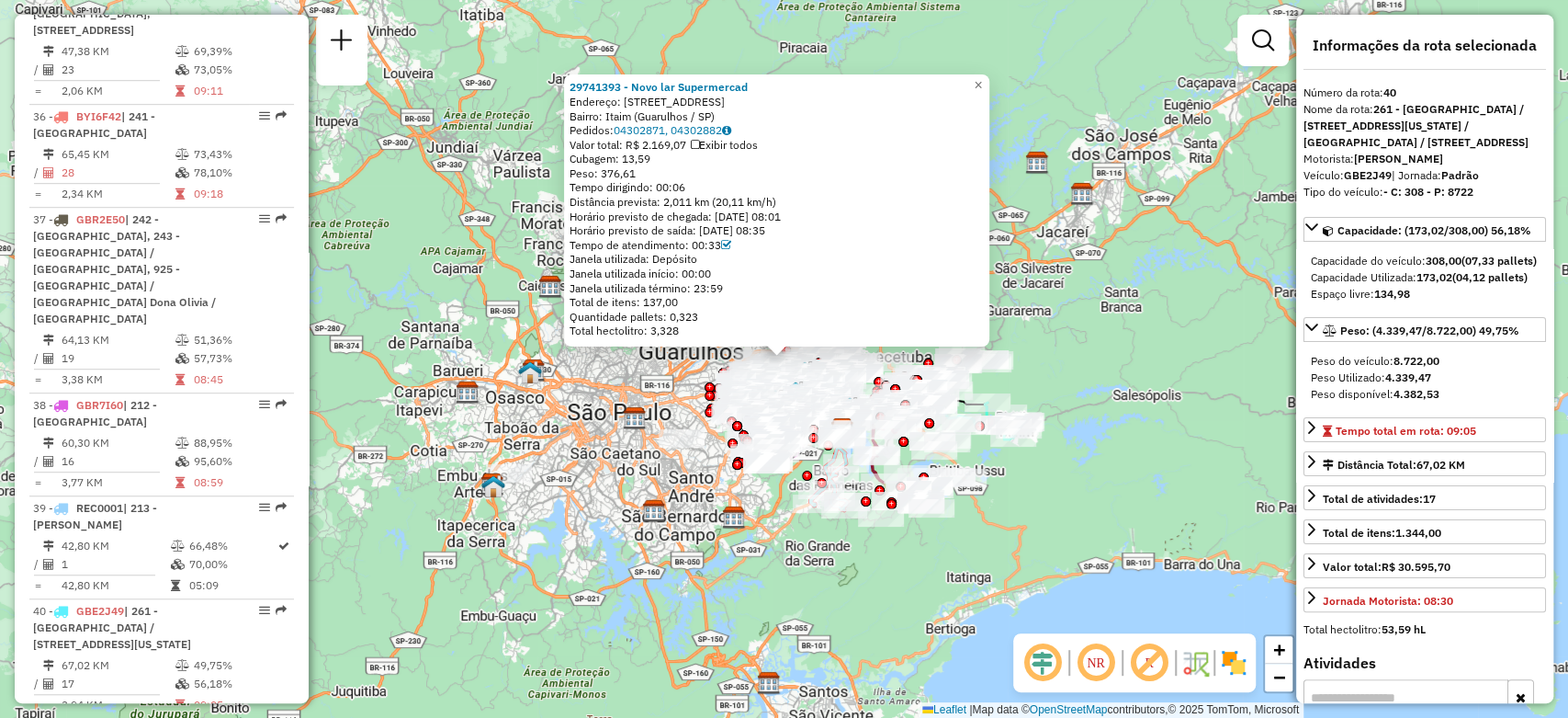
scroll to position [5645, 0]
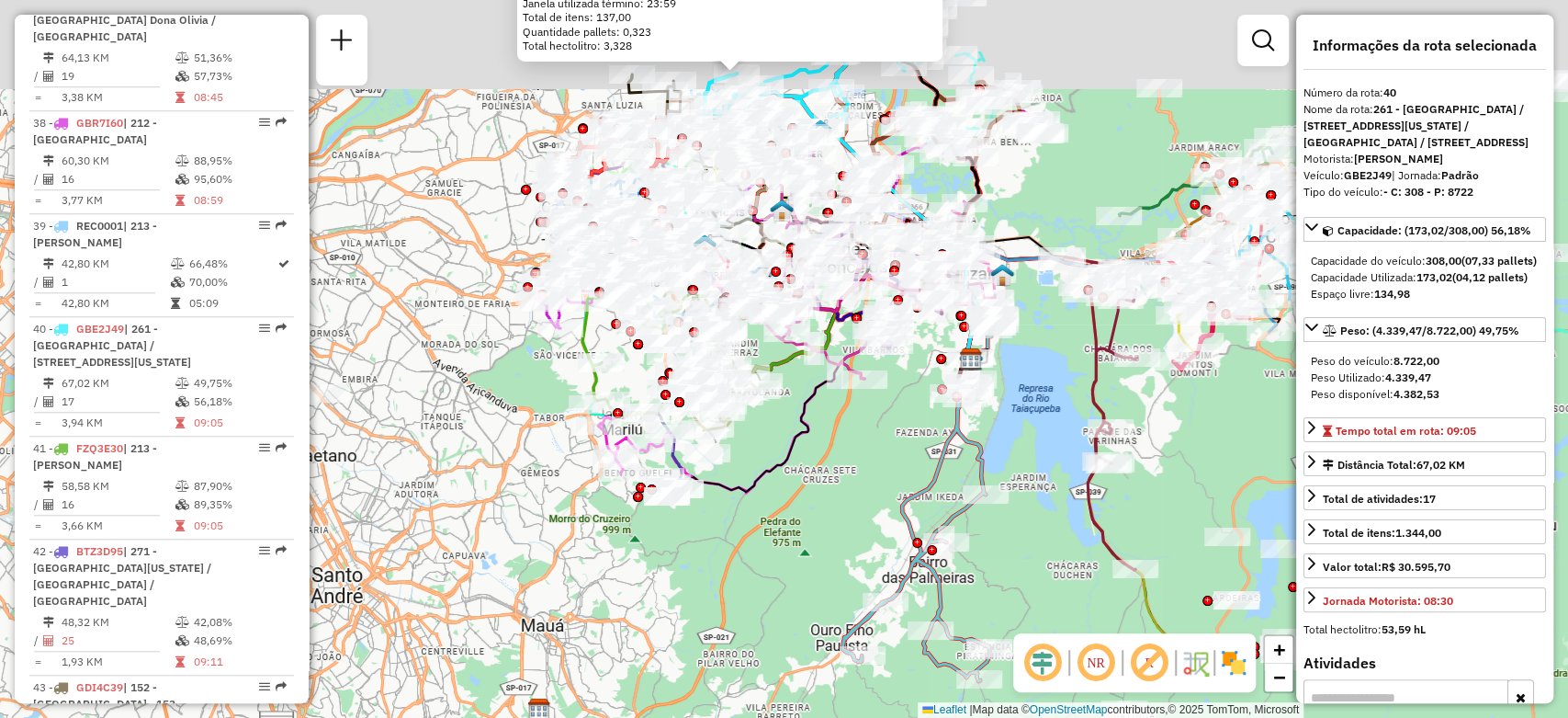
drag, startPoint x: 520, startPoint y: 393, endPoint x: 522, endPoint y: 445, distance: 52.0
click at [522, 445] on div "29741393 - Novo lar Supermercad Endereço: [STREET_ADDRESS] Pedidos: 04302871, 0…" at bounding box center [784, 359] width 1568 height 718
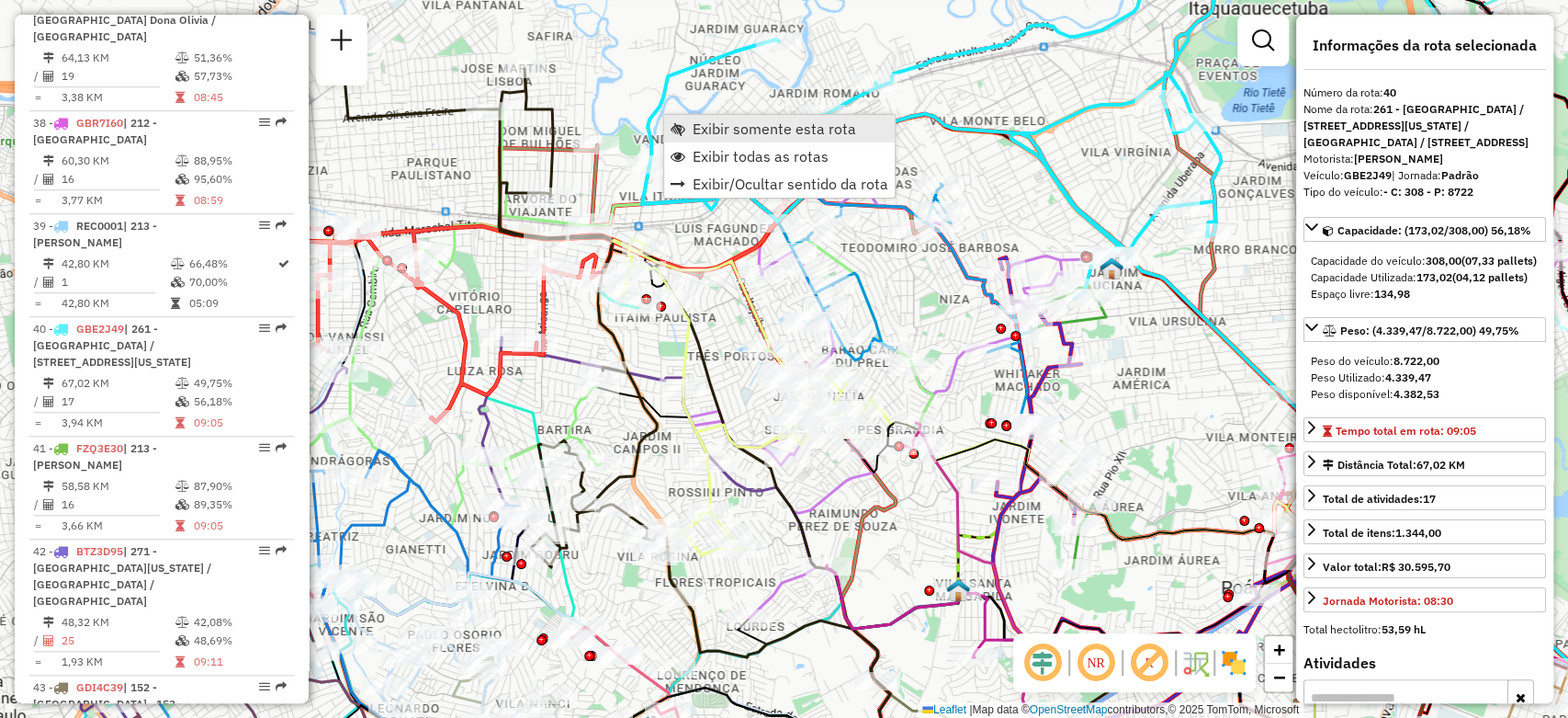
click at [713, 131] on span "Exibir somente esta rota" at bounding box center [775, 129] width 164 height 15
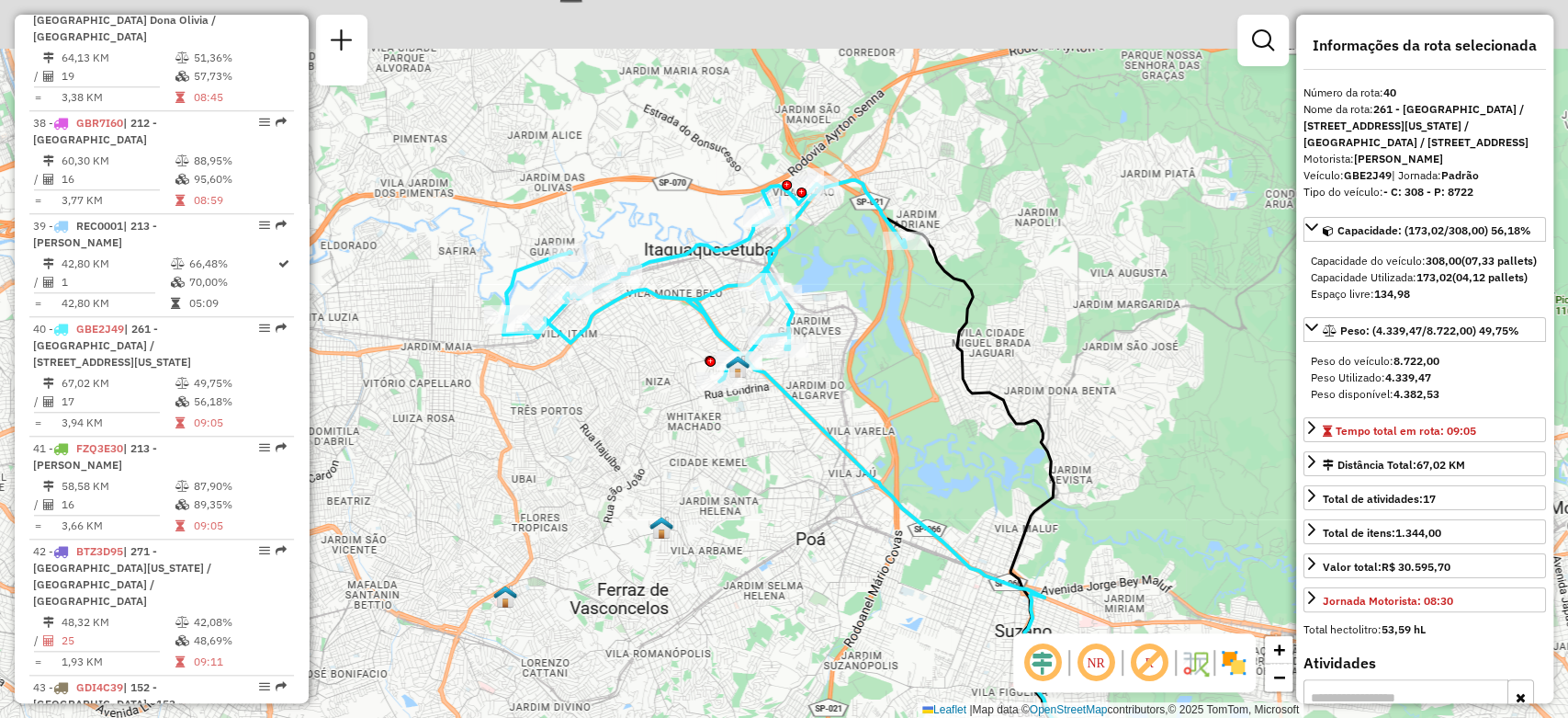
drag, startPoint x: 637, startPoint y: 236, endPoint x: 631, endPoint y: 412, distance: 176.1
click at [631, 412] on div "Janela de atendimento Grade de atendimento Capacidade Transportadoras Veículos …" at bounding box center [784, 359] width 1568 height 718
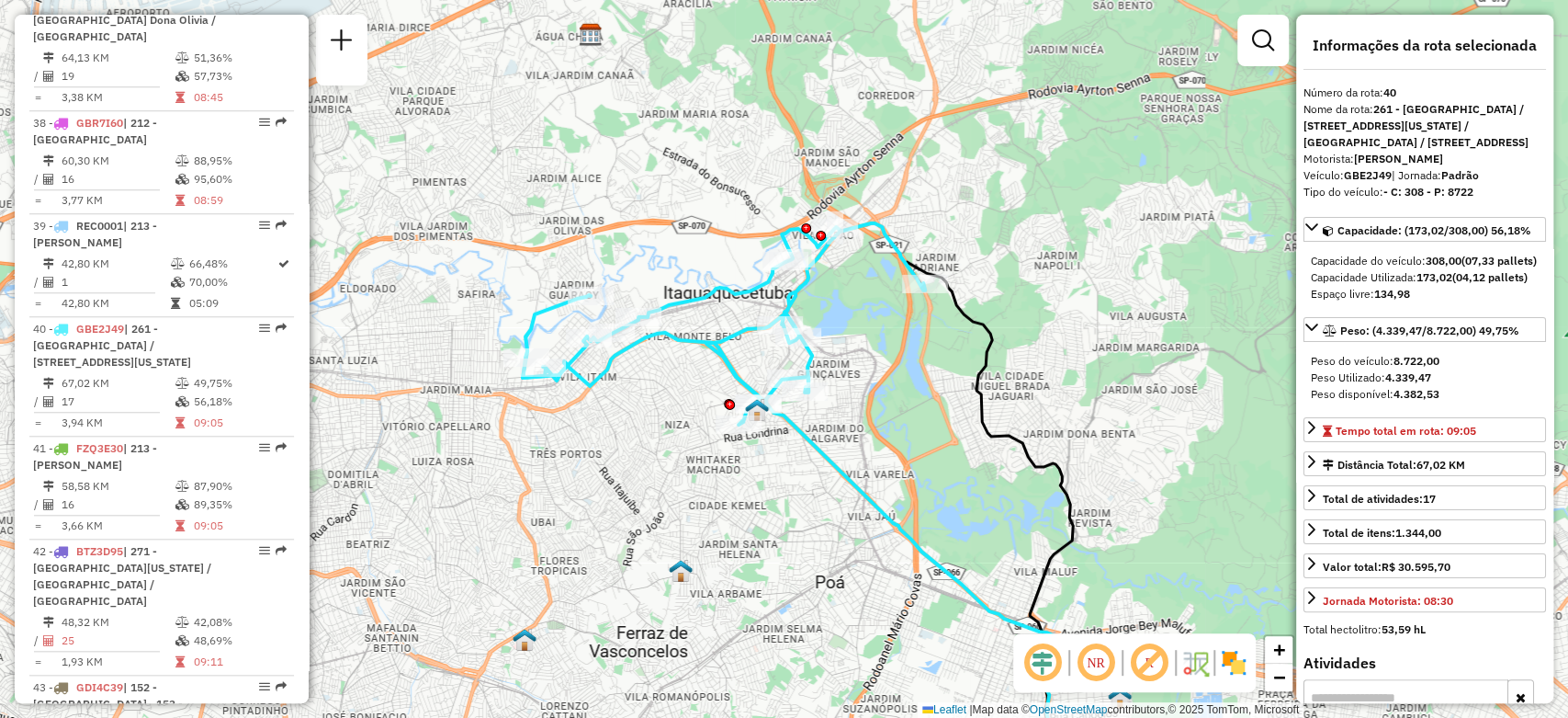
drag, startPoint x: 632, startPoint y: 393, endPoint x: 653, endPoint y: 435, distance: 47.0
click at [653, 435] on div "Janela de atendimento Grade de atendimento Capacidade Transportadoras Veículos …" at bounding box center [784, 359] width 1568 height 718
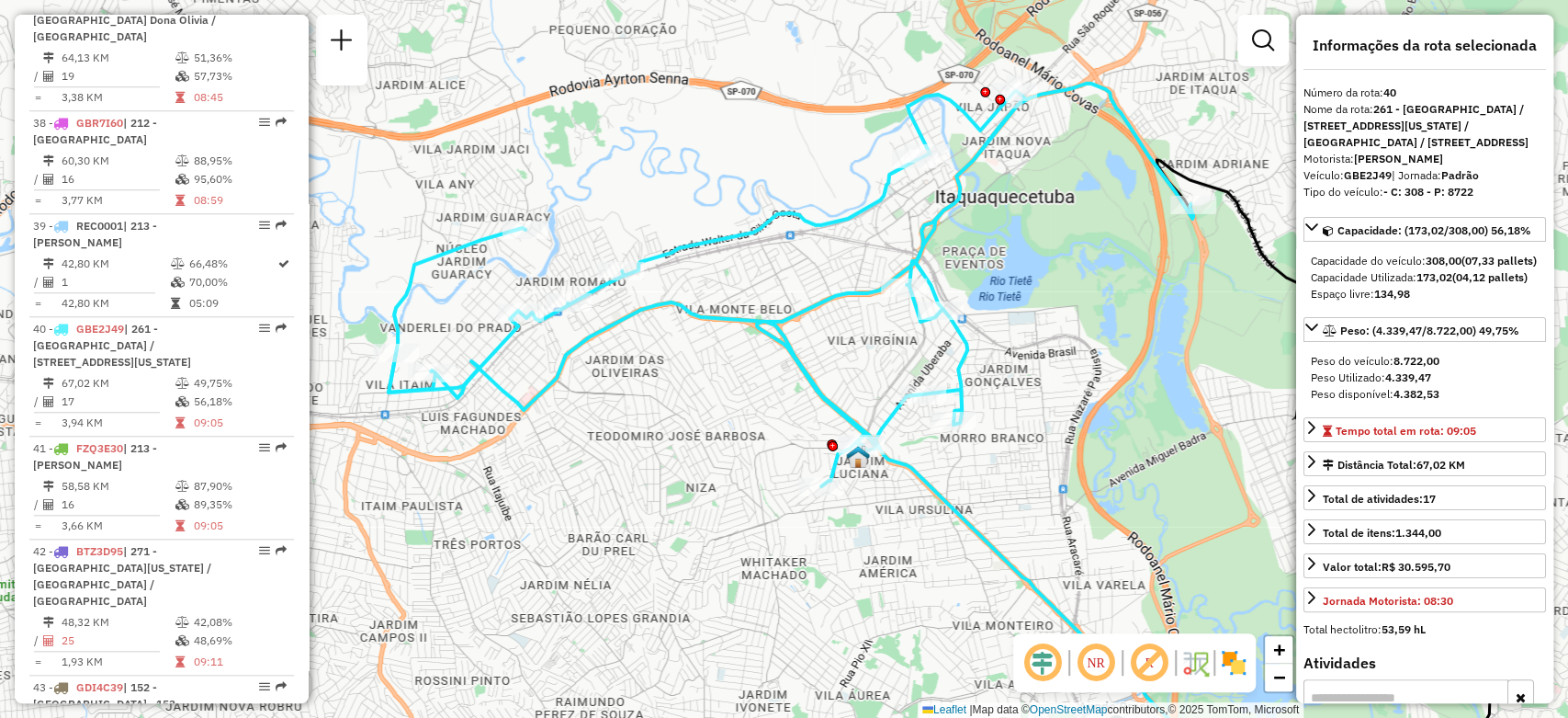
drag, startPoint x: 698, startPoint y: 381, endPoint x: 699, endPoint y: 397, distance: 16.0
click at [699, 397] on div "Janela de atendimento Grade de atendimento Capacidade Transportadoras Veículos …" at bounding box center [784, 359] width 1568 height 718
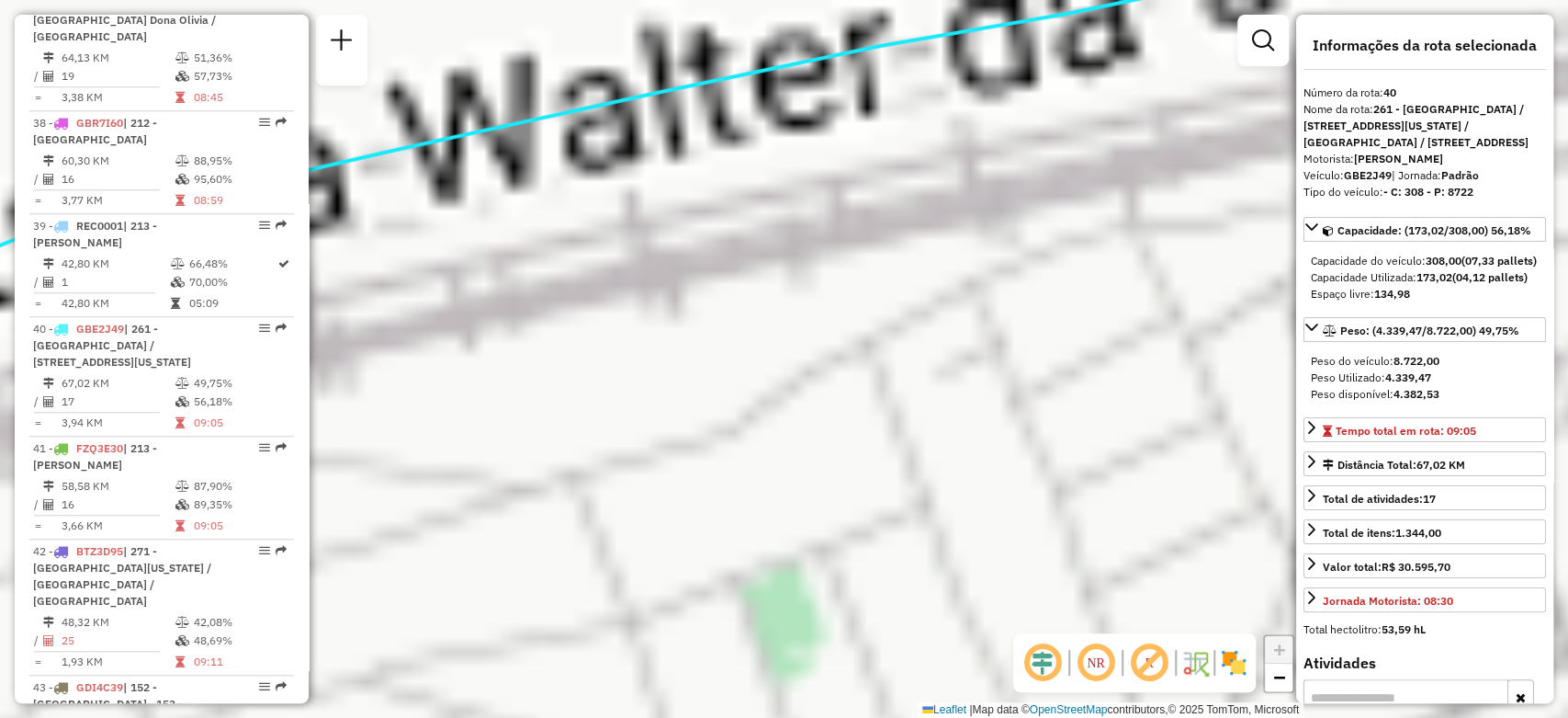
drag, startPoint x: 677, startPoint y: 329, endPoint x: 724, endPoint y: 412, distance: 95.4
click at [724, 412] on div "Janela de atendimento Grade de atendimento Capacidade Transportadoras Veículos …" at bounding box center [784, 359] width 1568 height 718
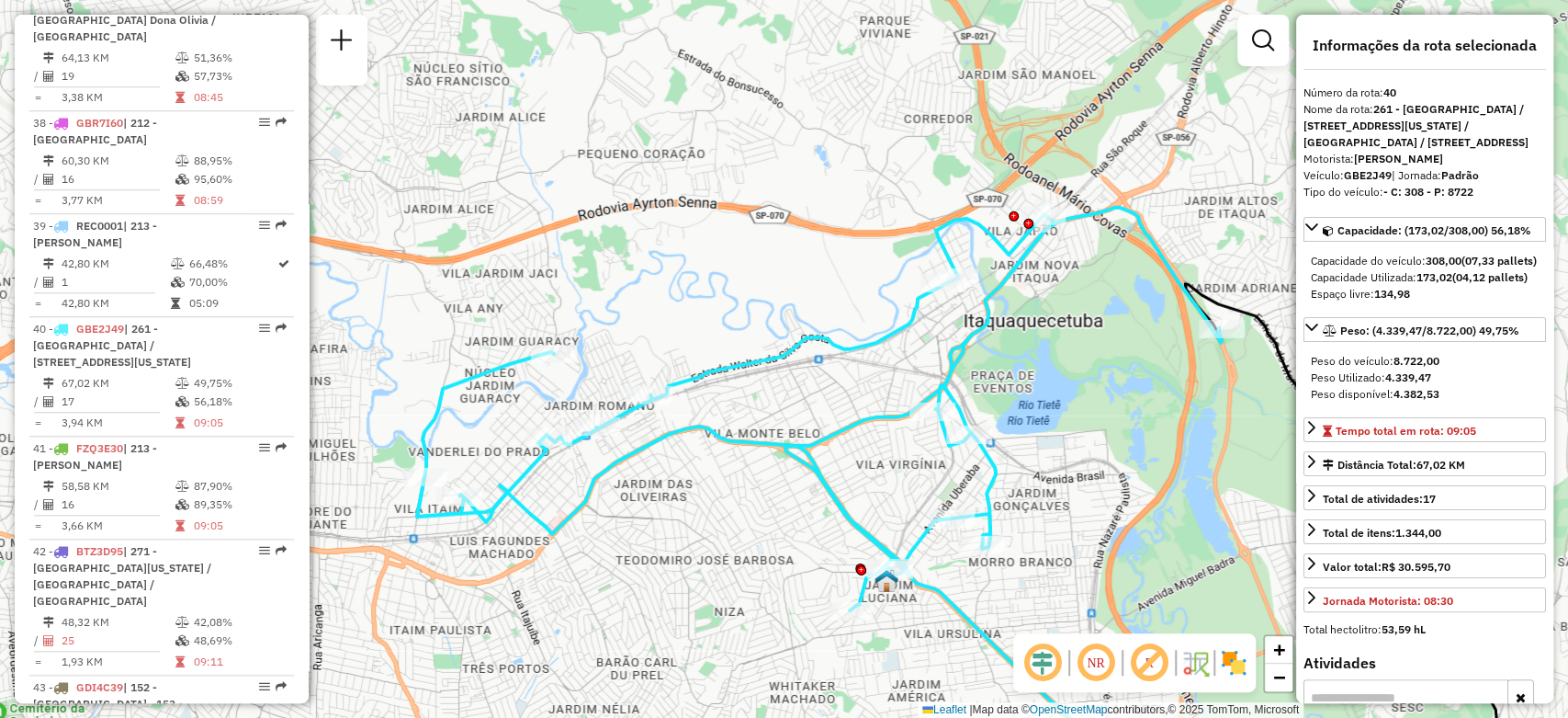
drag, startPoint x: 739, startPoint y: 416, endPoint x: 819, endPoint y: 359, distance: 98.2
click at [819, 359] on div "Janela de atendimento Grade de atendimento Capacidade Transportadoras Veículos …" at bounding box center [784, 359] width 1568 height 718
